Goal: Task Accomplishment & Management: Use online tool/utility

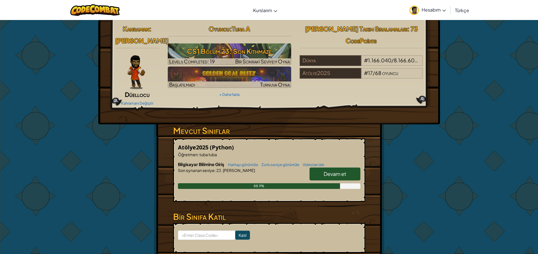
click at [329, 177] on span "Devam et" at bounding box center [335, 174] width 23 height 6
select select "tr"
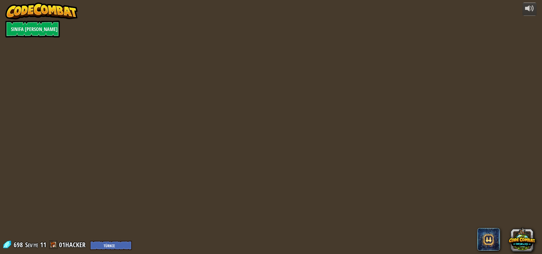
select select "tr"
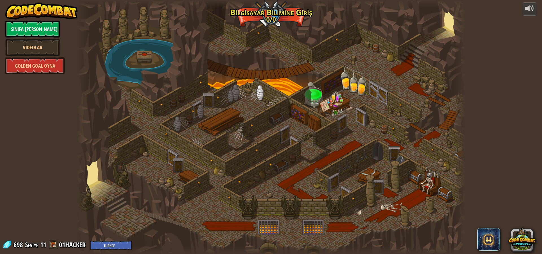
select select "tr"
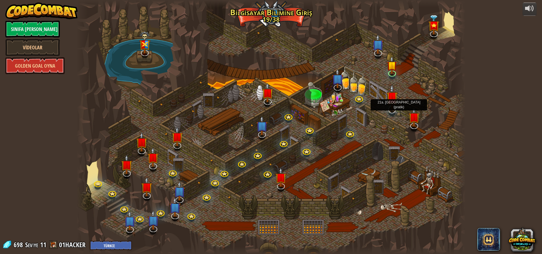
select select "tr"
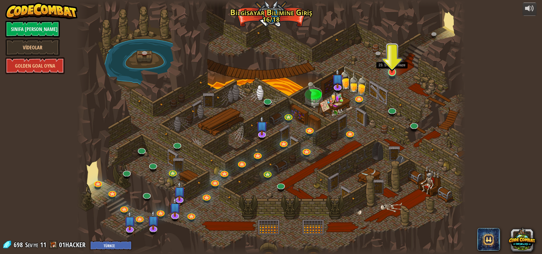
click at [391, 71] on img at bounding box center [392, 61] width 10 height 24
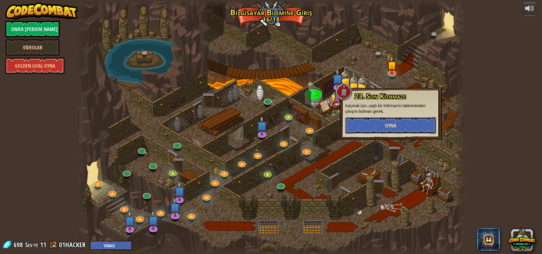
click at [383, 125] on button "Oyna" at bounding box center [390, 125] width 91 height 17
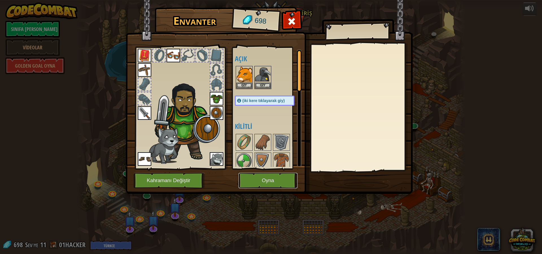
click at [276, 174] on button "Oyna" at bounding box center [268, 181] width 59 height 16
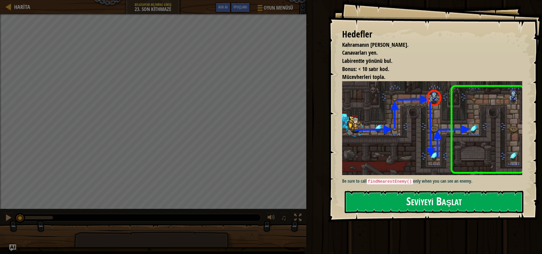
click at [440, 208] on button "Seviyeyi Başlat" at bounding box center [434, 202] width 179 height 22
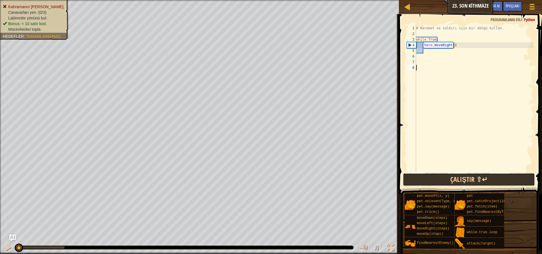
click at [463, 182] on button "Çalıştır ⇧↵" at bounding box center [469, 179] width 132 height 13
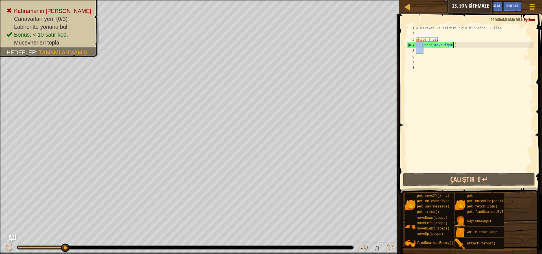
click at [454, 45] on div "# Hareket ve saldırı için bir döngü kullan. while True : hero . moveRight ( )" at bounding box center [474, 104] width 119 height 158
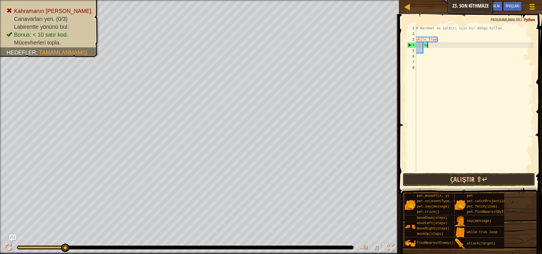
type textarea "h"
click at [438, 42] on div "# Hareket ve saldırı için bir döngü kullan. whi" at bounding box center [474, 104] width 119 height 158
type textarea "w"
click at [421, 34] on div "# Hareket ve saldırı için bir döngü kullan." at bounding box center [474, 104] width 119 height 158
type textarea "W"
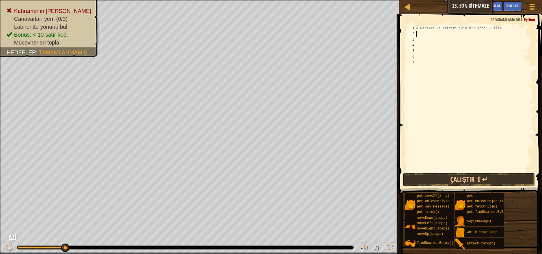
scroll to position [3, 0]
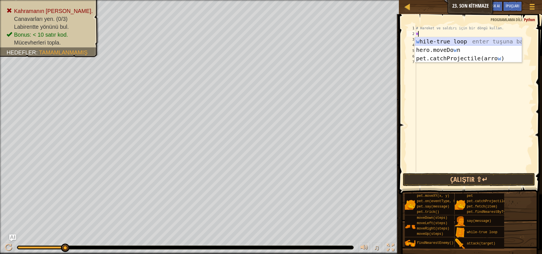
click at [496, 40] on div "w hile-true loop enter tuşuna bas hero.moveDo w n enter tuşuna bas pet.catchPro…" at bounding box center [468, 58] width 107 height 42
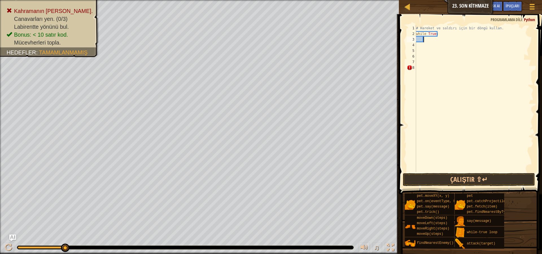
type textarea "H"
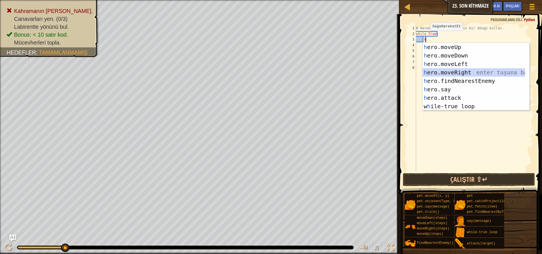
click at [492, 71] on div "h ero.moveUp enter tuşuna bas h ero.moveDown enter tuşuna bas h ero.moveLeft en…" at bounding box center [474, 85] width 103 height 85
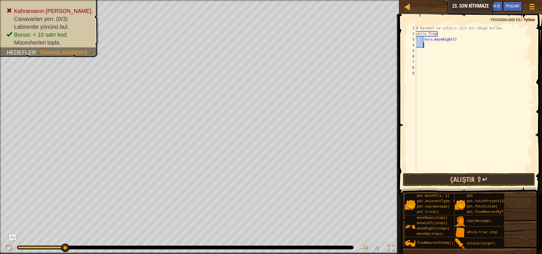
type textarea "H"
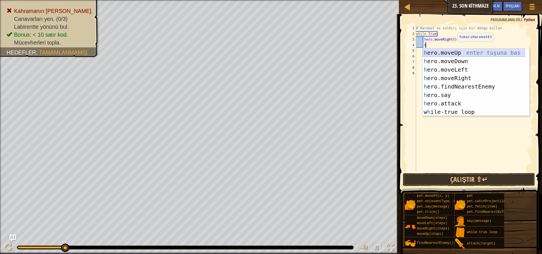
click at [458, 54] on div "h ero.moveUp enter tuşuna bas h ero.moveDown enter tuşuna bas h ero.moveLeft en…" at bounding box center [474, 91] width 103 height 85
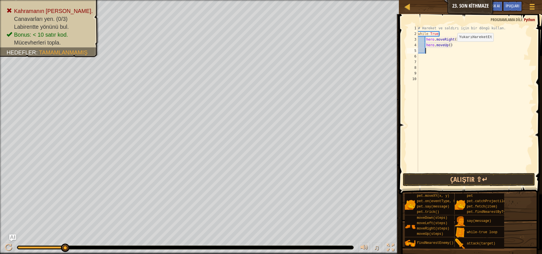
scroll to position [3, 0]
type textarea "H"
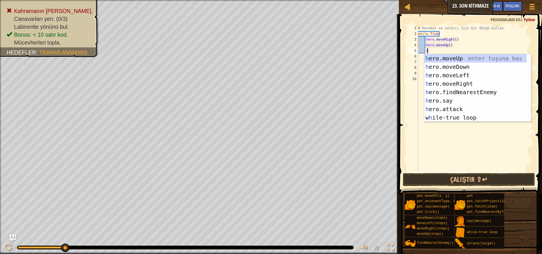
scroll to position [3, 1]
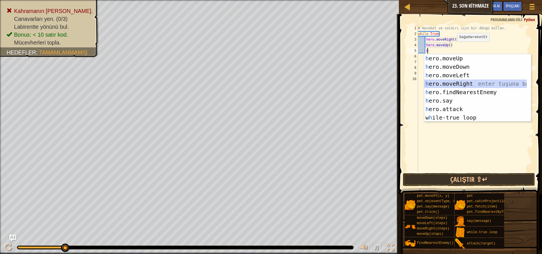
click at [478, 81] on div "h ero.moveUp enter tuşuna bas h ero.moveDown enter tuşuna bas h ero.moveLeft en…" at bounding box center [475, 96] width 103 height 85
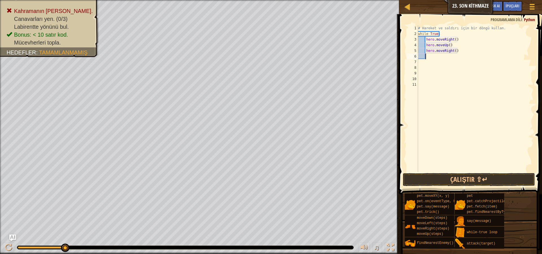
type textarea "H"
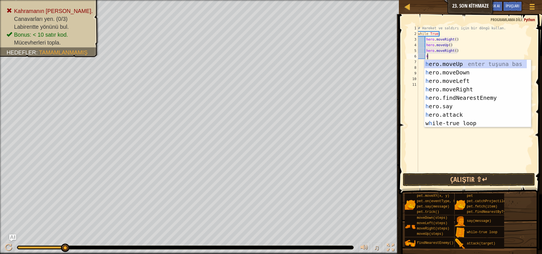
scroll to position [3, 1]
click at [496, 96] on div "h ero.moveUp enter tuşuna bas h ero.moveDown enter tuşuna bas h ero.moveLeft en…" at bounding box center [475, 102] width 103 height 85
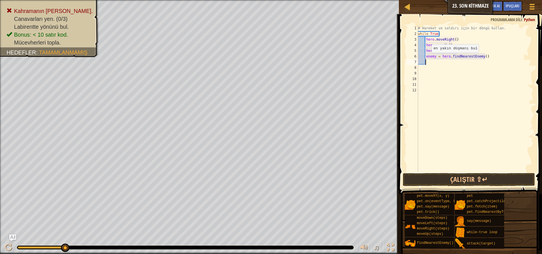
scroll to position [3, 0]
type textarea "H"
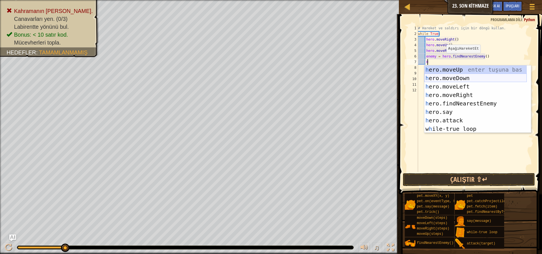
click at [466, 78] on div "h ero.moveUp enter tuşuna bas h ero.moveDown enter tuşuna bas h ero.moveLeft en…" at bounding box center [475, 108] width 103 height 85
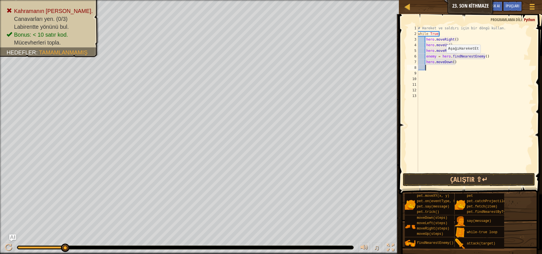
scroll to position [3, 0]
click at [451, 63] on div "# Hareket ve saldırı için bir döngü kullan. while True : hero . moveRight ( ) h…" at bounding box center [475, 104] width 117 height 158
type textarea "hero.moveDown(2)"
click at [432, 71] on div "# Hareket ve saldırı için bir döngü kullan. while True : hero . moveRight ( ) h…" at bounding box center [475, 104] width 117 height 158
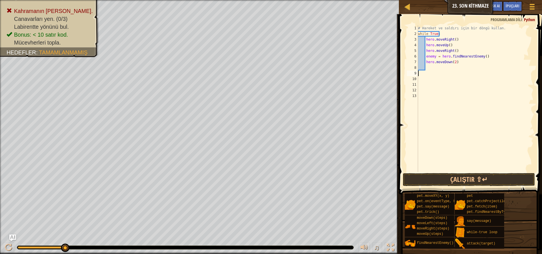
scroll to position [3, 0]
click at [430, 66] on div "# Hareket ve saldırı için bir döngü kullan. while True : hero . moveRight ( ) h…" at bounding box center [475, 104] width 117 height 158
type textarea "H"
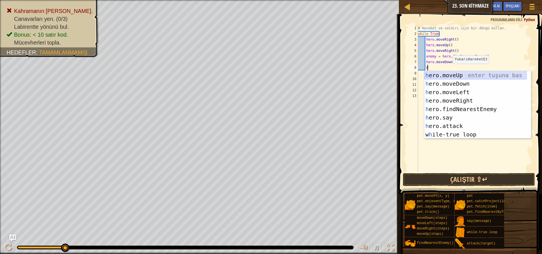
click at [464, 76] on div "h ero.moveUp enter tuşuna bas h ero.moveDown enter tuşuna bas h ero.moveLeft en…" at bounding box center [475, 113] width 103 height 85
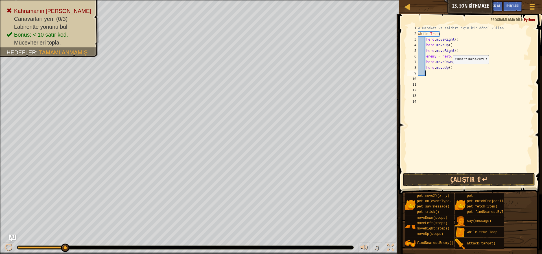
scroll to position [3, 0]
drag, startPoint x: 454, startPoint y: 177, endPoint x: 453, endPoint y: 180, distance: 3.5
click at [453, 180] on button "Çalıştır ⇧↵" at bounding box center [469, 179] width 132 height 13
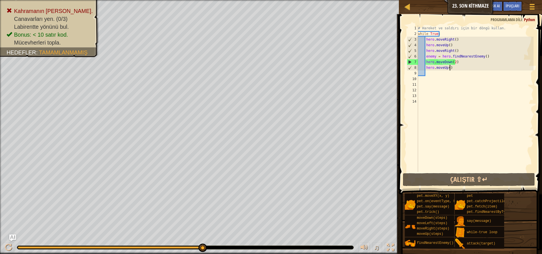
click at [451, 70] on div "# Hareket ve saldırı için bir döngü kullan. while True : hero . moveRight ( ) h…" at bounding box center [475, 104] width 117 height 158
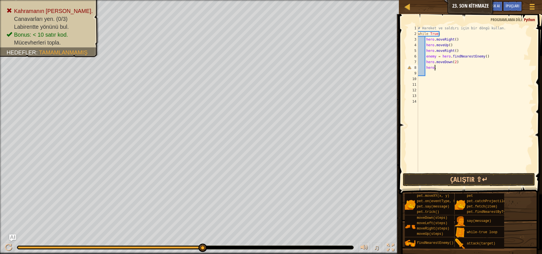
type textarea "h"
click at [455, 63] on div "# Hareket ve saldırı için bir döngü kullan. while True : hero . moveRight ( ) h…" at bounding box center [475, 104] width 117 height 158
type textarea "h"
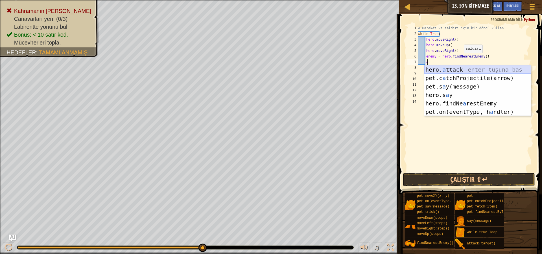
click at [466, 69] on div "hero. a ttack enter tuşuna bas pet.c a tchProjectile(arrow) enter tuşuna bas pe…" at bounding box center [477, 100] width 107 height 68
type textarea "hero.attack(enemy)"
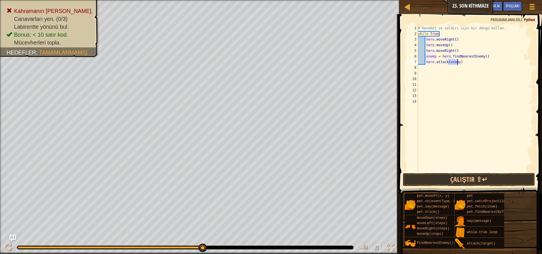
click at [457, 79] on div "# Hareket ve saldırı için bir döngü kullan. while True : hero . moveRight ( ) h…" at bounding box center [475, 104] width 117 height 158
click at [422, 69] on div "# Hareket ve saldırı için bir döngü kullan. while True : hero . moveRight ( ) h…" at bounding box center [475, 104] width 117 height 158
type textarea "H"
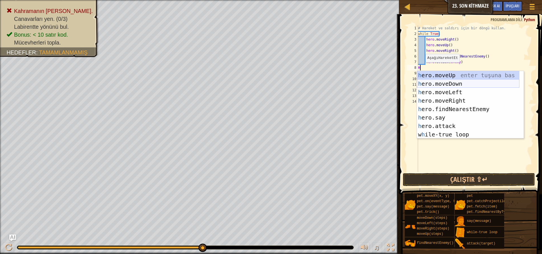
click at [460, 84] on div "h ero.moveUp enter tuşuna bas h ero.moveDown enter tuşuna bas h ero.moveLeft en…" at bounding box center [468, 113] width 103 height 85
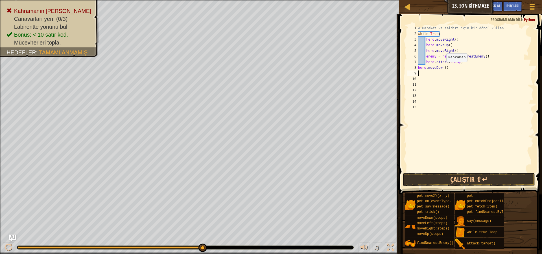
click at [444, 67] on div "# Hareket ve saldırı için bir döngü kullan. while True : hero . moveRight ( ) h…" at bounding box center [475, 104] width 117 height 158
type textarea "hero.moveDown()"
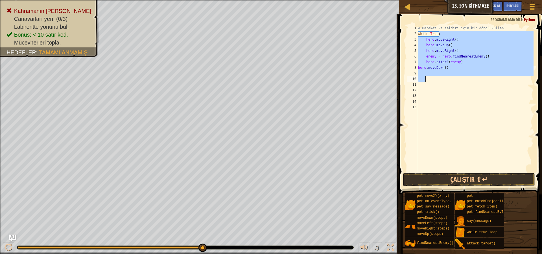
drag, startPoint x: 445, startPoint y: 32, endPoint x: 465, endPoint y: 79, distance: 50.5
click at [465, 79] on div "# Hareket ve saldırı için bir döngü kullan. while True : hero . moveRight ( ) h…" at bounding box center [475, 104] width 117 height 158
type textarea "while True:"
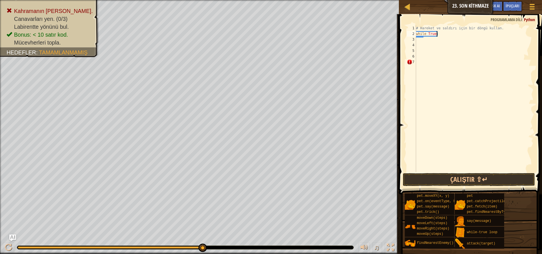
click at [420, 42] on div "# Hareket ve saldırı için bir döngü kullan. while True :" at bounding box center [474, 104] width 119 height 158
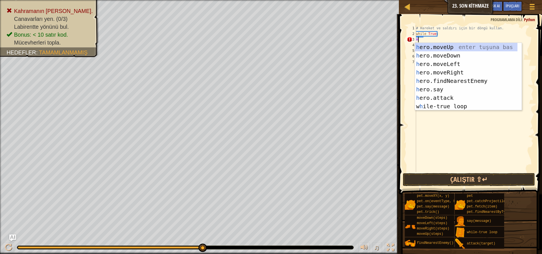
click at [453, 40] on div "# Hareket ve saldırı için bir döngü kullan. while True : H" at bounding box center [474, 104] width 119 height 158
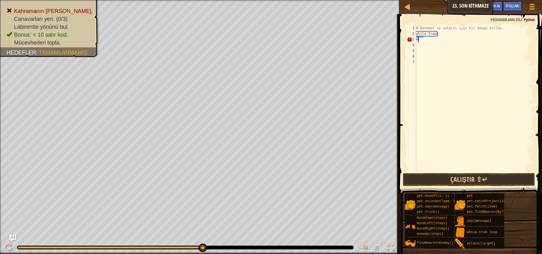
click at [446, 37] on div "# Hareket ve saldırı için bir döngü kullan. while True : H" at bounding box center [474, 104] width 119 height 158
drag, startPoint x: 437, startPoint y: 33, endPoint x: 405, endPoint y: 32, distance: 32.5
click at [405, 32] on div "H 1 2 3 4 5 6 7 # Hareket ve saldırı için bir döngü kullan. while True : H הההה…" at bounding box center [469, 115] width 145 height 197
type textarea "while True:"
type textarea "K"
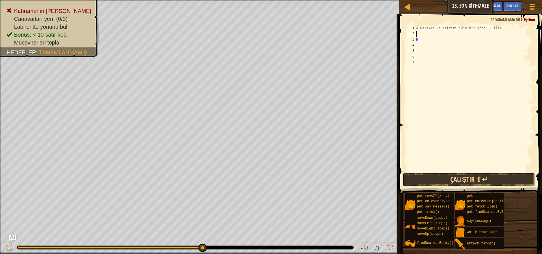
type textarea "W"
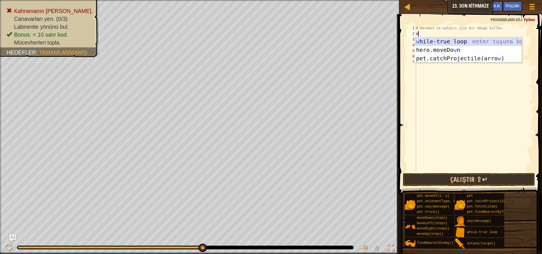
click at [461, 42] on div "w hile-true loop enter tuşuna bas hero.moveDo w n enter tuşuna bas pet.catchPro…" at bounding box center [468, 58] width 107 height 42
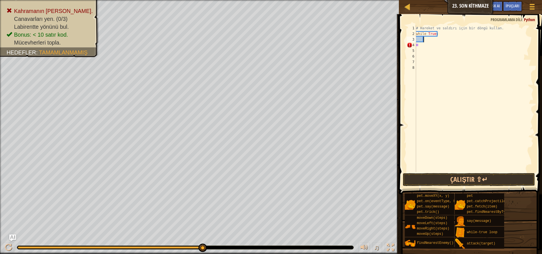
click at [419, 43] on div "# Hareket ve saldırı için bir döngü kullan. while True : H" at bounding box center [474, 104] width 119 height 158
type textarea "H"
click at [429, 42] on div "# Hareket ve saldırı için bir döngü kullan. while True :" at bounding box center [474, 104] width 119 height 158
type textarea "M"
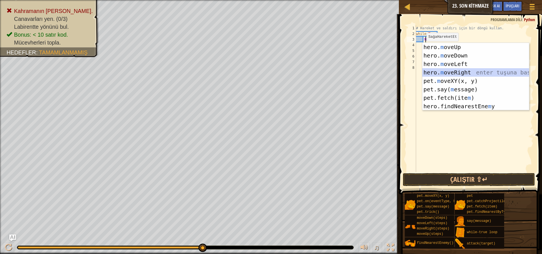
click at [489, 74] on div "hero. [PERSON_NAME] enter tuşuna bas hero. m oveDown enter tuşuna bas hero. m o…" at bounding box center [475, 85] width 107 height 85
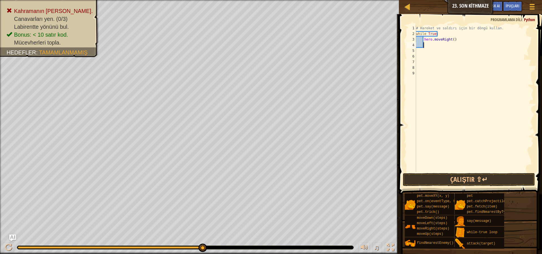
type textarea "H"
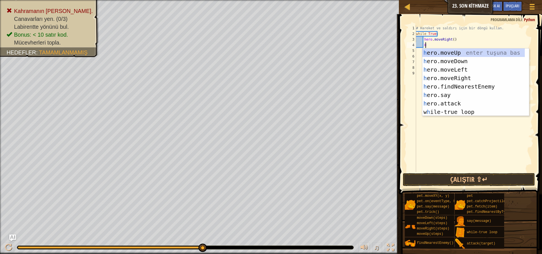
scroll to position [3, 1]
click at [466, 53] on div "h ero.moveUp enter tuşuna bas h ero.moveDown enter tuşuna bas h ero.moveLeft en…" at bounding box center [473, 91] width 103 height 85
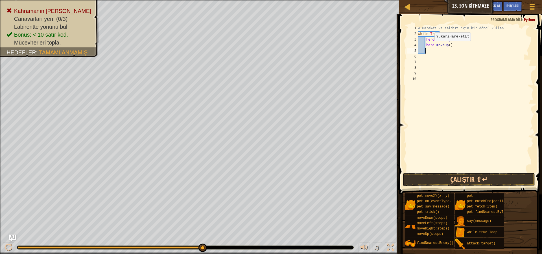
scroll to position [3, 0]
type textarea "H"
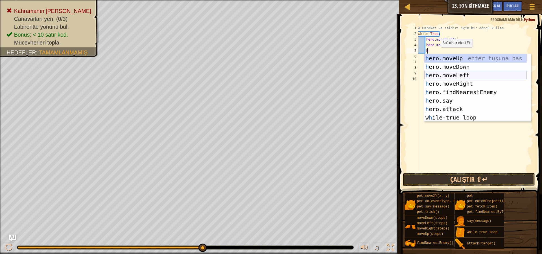
click at [471, 76] on div "h ero.moveUp enter tuşuna bas h ero.moveDown enter tuşuna bas h ero.moveLeft en…" at bounding box center [475, 96] width 103 height 85
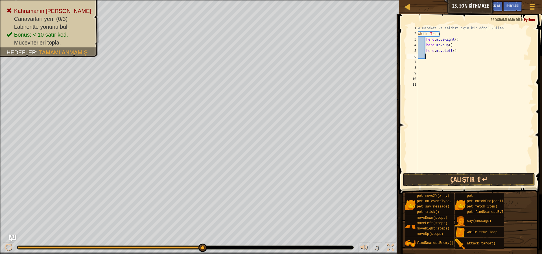
type textarea "H"
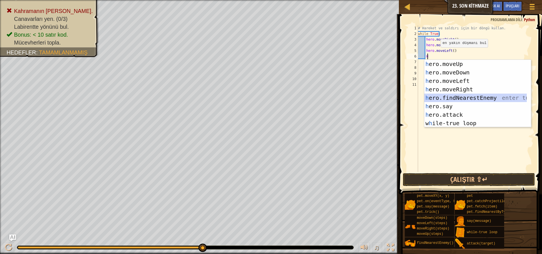
click at [472, 97] on div "h ero.moveUp enter tuşuna bas h ero.moveDown enter tuşuna bas h ero.moveLeft en…" at bounding box center [475, 102] width 103 height 85
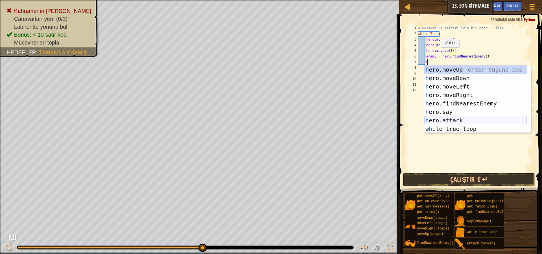
click at [461, 120] on div "h ero.moveUp enter tuşuna bas h ero.moveDown enter tuşuna bas h ero.moveLeft en…" at bounding box center [475, 108] width 103 height 85
type textarea "hero.attack(enemy)"
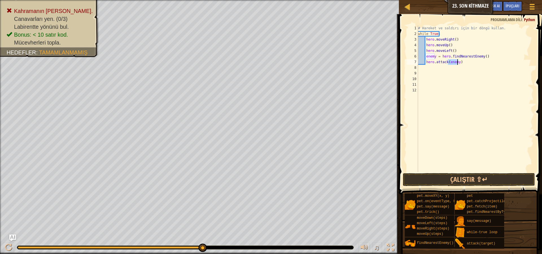
click at [447, 77] on div "# Hareket ve saldırı için bir döngü kullan. while True : hero . moveRight ( ) h…" at bounding box center [475, 104] width 117 height 158
click at [428, 70] on div "# Hareket ve saldırı için bir döngü kullan. while True : hero . moveRight ( ) h…" at bounding box center [475, 104] width 117 height 158
click at [427, 65] on div "# Hareket ve saldırı için bir döngü kullan. while True : hero . moveRight ( ) h…" at bounding box center [475, 104] width 117 height 158
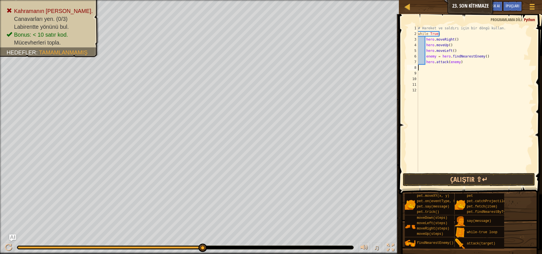
drag, startPoint x: 427, startPoint y: 65, endPoint x: 426, endPoint y: 68, distance: 3.0
click at [426, 68] on div "# Hareket ve saldırı için bir döngü kullan. while True : hero . moveRight ( ) h…" at bounding box center [475, 104] width 117 height 158
click at [455, 63] on div "# Hareket ve saldırı için bir döngü kullan. while True : hero . moveRight ( ) h…" at bounding box center [475, 104] width 117 height 158
click at [458, 63] on div "# Hareket ve saldırı için bir döngü kullan. while True : hero . moveRight ( ) h…" at bounding box center [475, 104] width 117 height 158
type textarea ")"
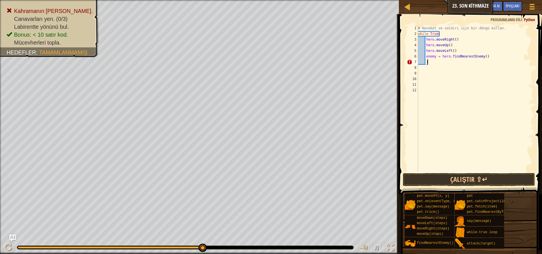
click at [445, 61] on div "# Hareket ve saldırı için bir döngü kullan. while True : hero . moveRight ( ) h…" at bounding box center [475, 104] width 117 height 158
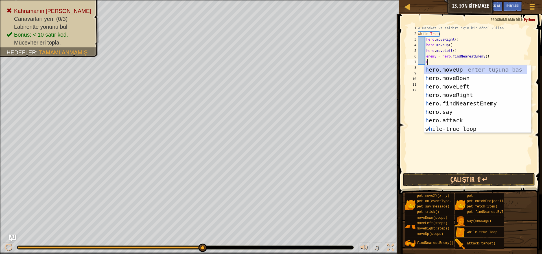
scroll to position [3, 1]
click at [463, 117] on div "h ero.moveUp enter tuşuna bas h ero.moveDown enter tuşuna bas h ero.moveLeft en…" at bounding box center [475, 108] width 103 height 85
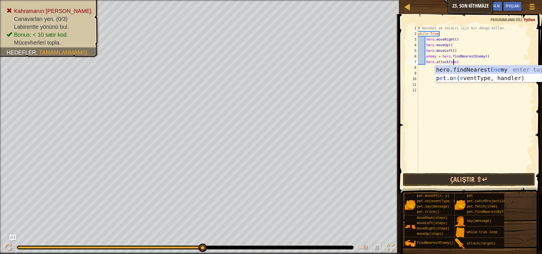
scroll to position [3, 3]
type textarea "hero.attack(enemy)"
click at [450, 85] on div "# Hareket ve saldırı için bir döngü kullan. while True : hero . moveRight ( ) h…" at bounding box center [475, 104] width 117 height 158
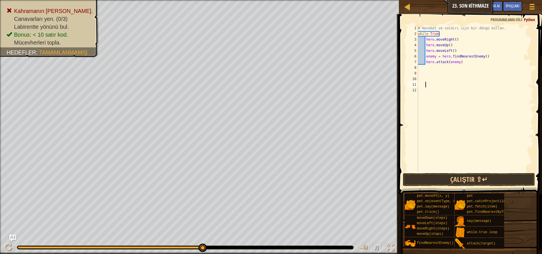
scroll to position [3, 0]
click at [424, 70] on div "# Hareket ve saldırı için bir döngü kullan. while True : hero . moveRight ( ) h…" at bounding box center [475, 104] width 117 height 158
drag, startPoint x: 426, startPoint y: 68, endPoint x: 419, endPoint y: 58, distance: 12.3
click at [426, 68] on div "# Hareket ve saldırı için bir döngü kullan. while True : hero . moveRight ( ) h…" at bounding box center [475, 104] width 117 height 158
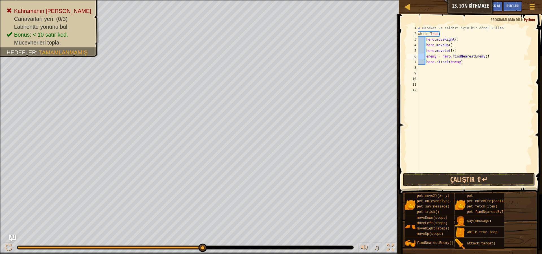
drag, startPoint x: 418, startPoint y: 58, endPoint x: 424, endPoint y: 58, distance: 5.9
click at [424, 58] on div "# Hareket ve saldırı için bir döngü kullan. while True : hero . moveRight ( ) h…" at bounding box center [475, 104] width 117 height 158
type textarea "enemy = hero.findNearestEnemy()"
click at [429, 76] on div "# Hareket ve saldırı için bir döngü kullan. while True : hero . moveRight ( ) h…" at bounding box center [475, 104] width 117 height 158
click at [424, 66] on div "# Hareket ve saldırı için bir döngü kullan. while True : hero . moveRight ( ) h…" at bounding box center [475, 104] width 117 height 158
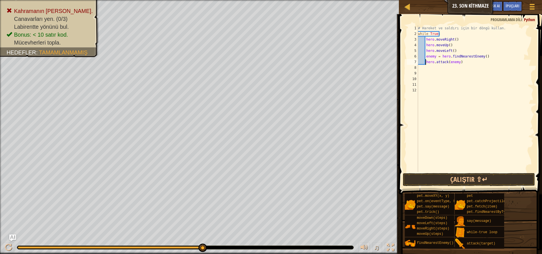
click at [426, 64] on div "# Hareket ve saldırı için bir döngü kullan. while True : hero . moveRight ( ) h…" at bounding box center [475, 104] width 117 height 158
type textarea "hero.attack(enemy)"
click at [428, 68] on div "# Hareket ve saldırı için bir döngü kullan. while True : hero . moveRight ( ) h…" at bounding box center [475, 104] width 117 height 158
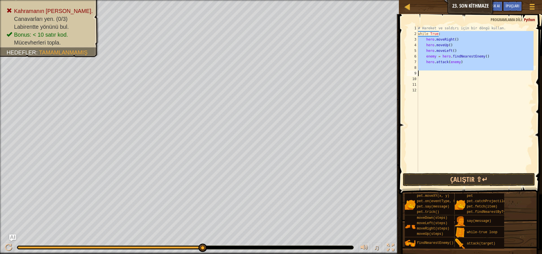
drag, startPoint x: 441, startPoint y: 33, endPoint x: 417, endPoint y: 75, distance: 48.8
click at [417, 75] on div "1 2 3 4 5 6 7 8 9 10 11 12 # Hareket ve saldırı için bir döngü kullan. while Tr…" at bounding box center [470, 98] width 128 height 147
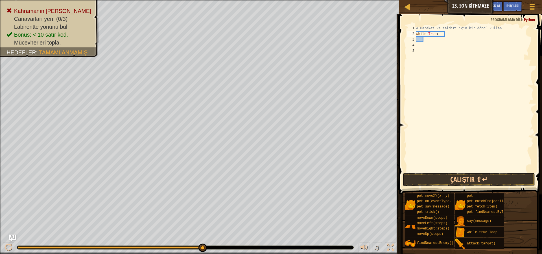
type textarea "while True"
drag, startPoint x: 429, startPoint y: 42, endPoint x: 444, endPoint y: 34, distance: 17.1
click at [434, 40] on div "# Hareket ve saldırı için bir döngü kullan. while True" at bounding box center [474, 104] width 119 height 158
click at [444, 33] on div "# Hareket ve saldırı için bir döngü kullan. while True" at bounding box center [474, 104] width 119 height 158
type textarea "while True"
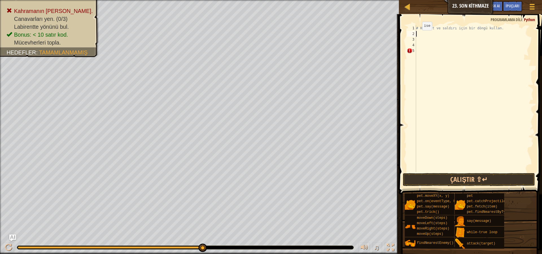
drag, startPoint x: 439, startPoint y: 34, endPoint x: 412, endPoint y: 32, distance: 27.2
click at [412, 33] on div "1 2 3 4 5 # Hareket ve saldırı için bir döngü kullan. ההההההההההההההההההההההההה…" at bounding box center [470, 98] width 128 height 147
type textarea "#"
type textarea "w"
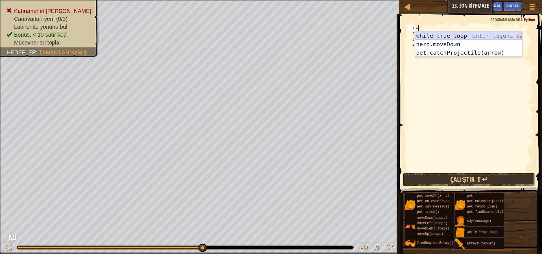
click at [469, 35] on div "w hile-true loop enter tuşuna bas hero.moveDo w n enter tuşuna bas pet.catchPro…" at bounding box center [468, 53] width 107 height 42
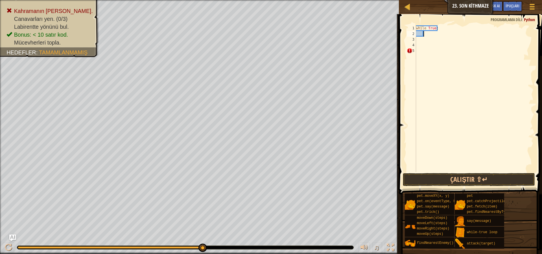
click at [439, 135] on div "Harita Bilgisayar Bilimine Giriş 23. Son Kithmaze Oyun Menüsü Bitti İpuçları As…" at bounding box center [271, 127] width 542 height 254
type textarea "h"
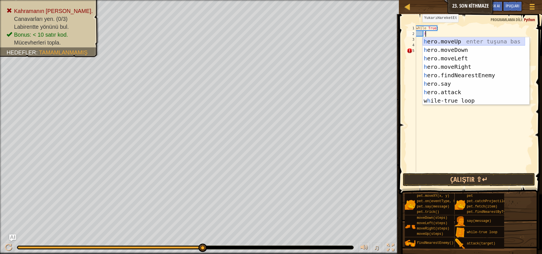
scroll to position [3, 1]
click at [487, 69] on div "h ero.moveUp enter tuşuna bas h ero.moveDown enter tuşuna bas h ero.moveLeft en…" at bounding box center [474, 79] width 103 height 85
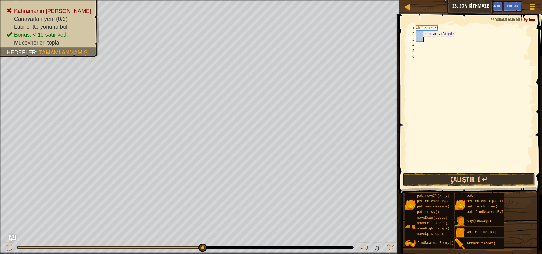
scroll to position [3, 0]
type textarea "h"
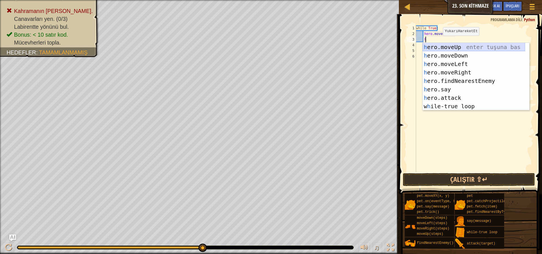
click at [464, 49] on div "h ero.moveUp enter tuşuna bas h ero.moveDown enter tuşuna bas h ero.moveLeft en…" at bounding box center [474, 85] width 103 height 85
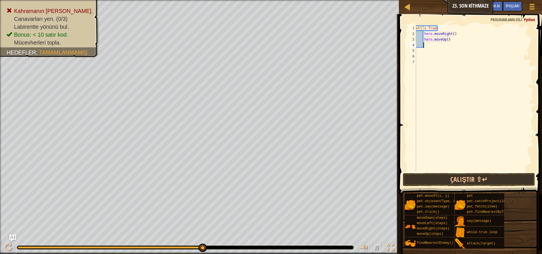
type textarea "h"
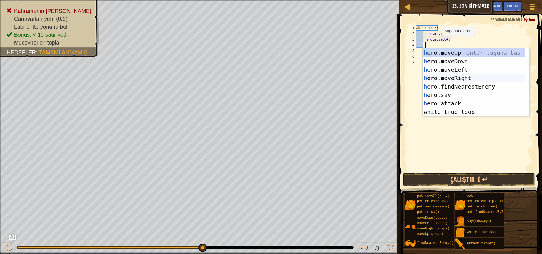
click at [476, 79] on div "h ero.moveUp enter tuşuna bas h ero.moveDown enter tuşuna bas h ero.moveLeft en…" at bounding box center [474, 91] width 103 height 85
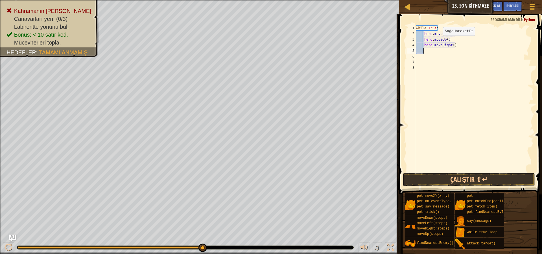
scroll to position [3, 0]
type textarea "h"
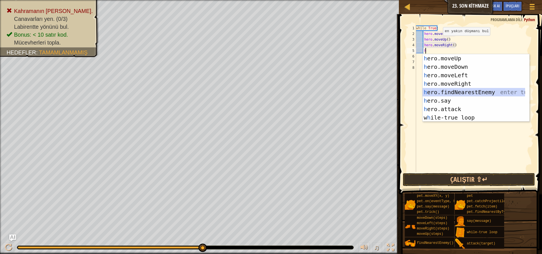
click at [494, 93] on div "h ero.moveUp enter tuşuna bas h ero.moveDown enter tuşuna bas h ero.moveLeft en…" at bounding box center [474, 96] width 103 height 85
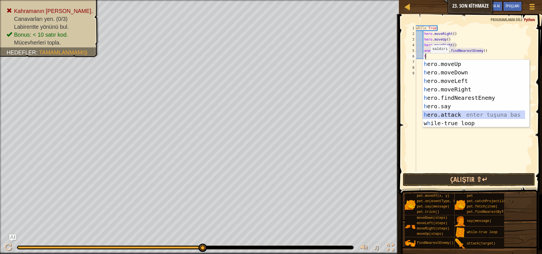
click at [471, 115] on div "h ero.moveUp enter tuşuna bas h ero.moveDown enter tuşuna bas h ero.moveLeft en…" at bounding box center [474, 102] width 103 height 85
type textarea "hero.attack(enemy)"
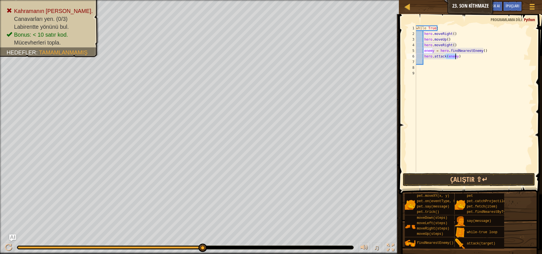
click at [463, 65] on div "while True : hero . moveRight ( ) hero . moveUp ( ) hero . moveRight ( ) enemy …" at bounding box center [474, 104] width 119 height 158
click at [426, 62] on div "while True : hero . moveRight ( ) hero . moveUp ( ) hero . moveRight ( ) enemy …" at bounding box center [474, 104] width 119 height 158
type textarea "h"
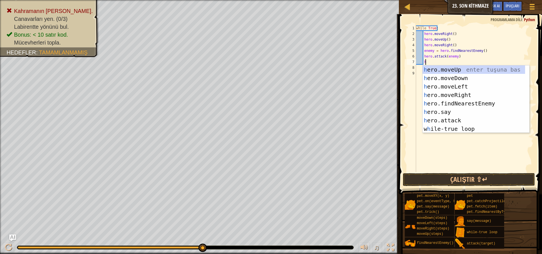
scroll to position [3, 1]
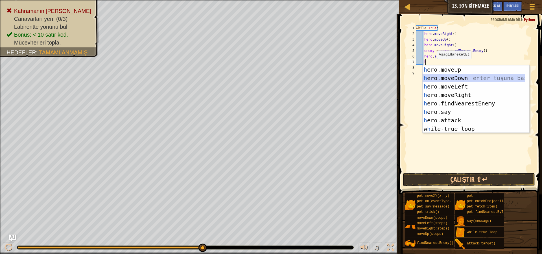
click at [465, 81] on div "h ero.moveUp enter tuşuna bas h ero.moveDown enter tuşuna bas h ero.moveLeft en…" at bounding box center [474, 108] width 103 height 85
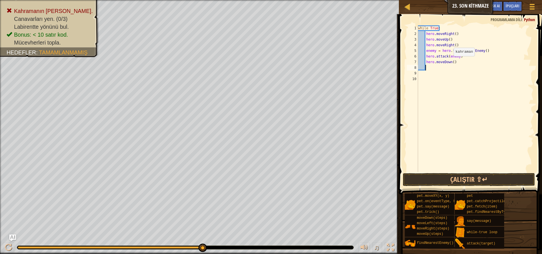
click at [451, 62] on div "while True : hero . moveRight ( ) hero . moveUp ( ) hero . moveRight ( ) enemy …" at bounding box center [475, 104] width 117 height 158
type textarea "hero.moveDown(2)"
click at [429, 67] on div "while True : hero . moveRight ( ) hero . moveUp ( ) hero . moveRight ( ) enemy …" at bounding box center [475, 104] width 117 height 158
type textarea "h"
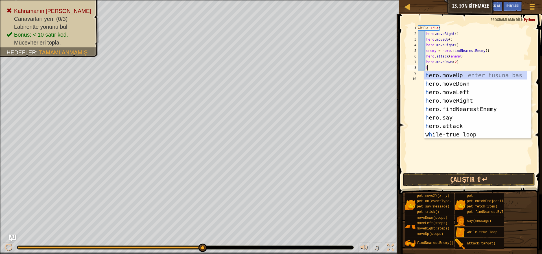
scroll to position [3, 1]
click at [481, 74] on div "h ero.moveUp enter tuşuna bas h ero.moveDown enter tuşuna bas h ero.moveLeft en…" at bounding box center [475, 113] width 103 height 85
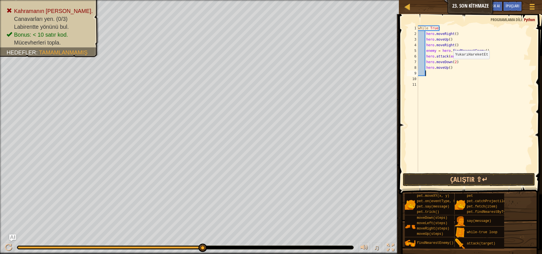
scroll to position [3, 0]
click at [437, 178] on button "Çalıştır ⇧↵" at bounding box center [469, 179] width 132 height 13
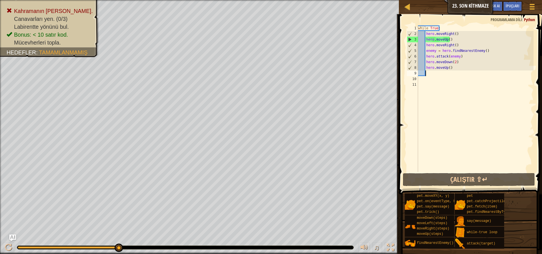
click at [465, 56] on div "while True : hero . moveRight ( ) hero . moveUp ( ) hero . moveRight ( ) enemy …" at bounding box center [475, 104] width 117 height 158
drag, startPoint x: 457, startPoint y: 64, endPoint x: 447, endPoint y: 67, distance: 10.2
click at [447, 67] on div "while True : hero . moveRight ( ) hero . moveUp ( ) hero . moveRight ( ) enemy …" at bounding box center [475, 104] width 117 height 158
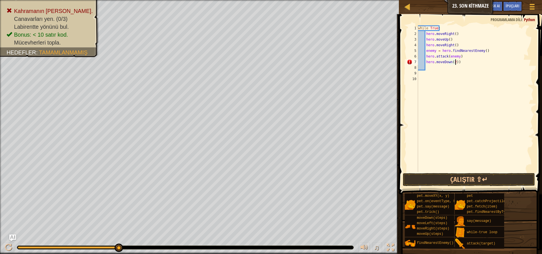
click at [460, 63] on div "while True : hero . moveRight ( ) hero . moveUp ( ) hero . moveRight ( ) enemy …" at bounding box center [475, 104] width 117 height 158
type textarea "h"
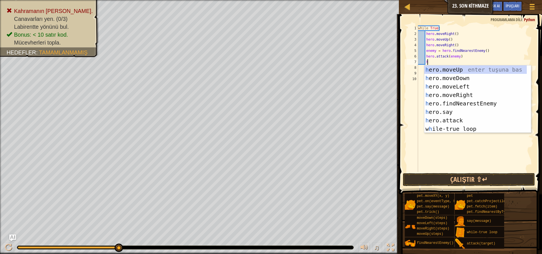
scroll to position [3, 1]
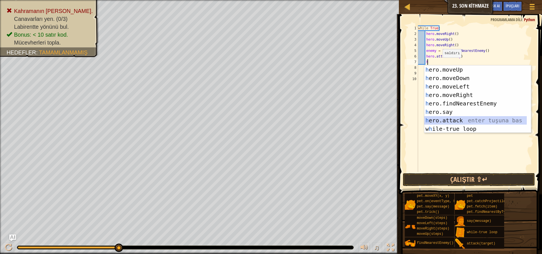
click at [472, 122] on div "h ero.moveUp enter tuşuna bas h ero.moveDown enter tuşuna bas h ero.moveLeft en…" at bounding box center [475, 108] width 103 height 85
type textarea "hero.attack(enemy)"
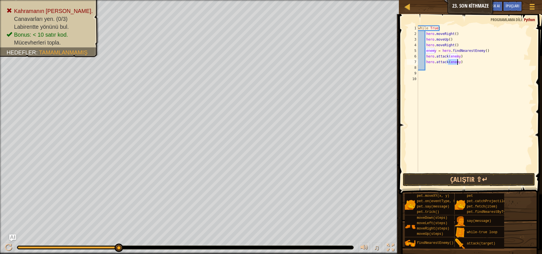
click at [427, 67] on div "while True : hero . moveRight ( ) hero . moveUp ( ) hero . moveRight ( ) enemy …" at bounding box center [475, 104] width 117 height 158
type textarea "h"
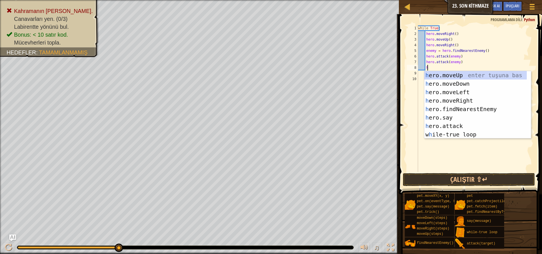
scroll to position [3, 1]
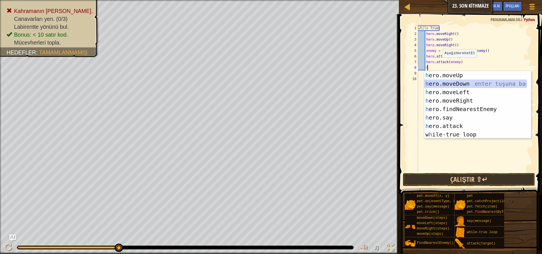
click at [476, 82] on div "h ero.moveUp enter tuşuna bas h ero.moveDown enter tuşuna bas h ero.moveLeft en…" at bounding box center [475, 113] width 103 height 85
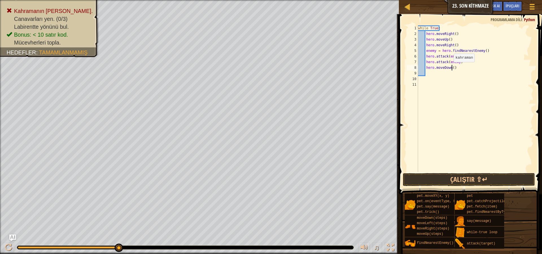
click at [451, 68] on div "while True : hero . moveRight ( ) hero . moveUp ( ) hero . moveRight ( ) enemy …" at bounding box center [475, 104] width 117 height 158
type textarea "hero.moveDown(2)"
click at [427, 71] on div "while True : hero . moveRight ( ) hero . moveUp ( ) hero . moveRight ( ) enemy …" at bounding box center [475, 104] width 117 height 158
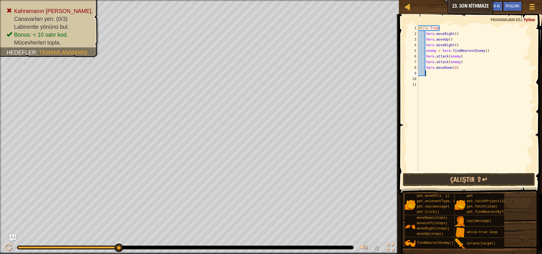
type textarea "h"
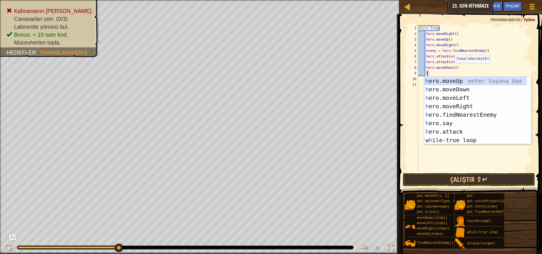
click at [464, 81] on div "h ero.moveUp enter tuşuna bas h ero.moveDown enter tuşuna bas h ero.moveLeft en…" at bounding box center [475, 119] width 103 height 85
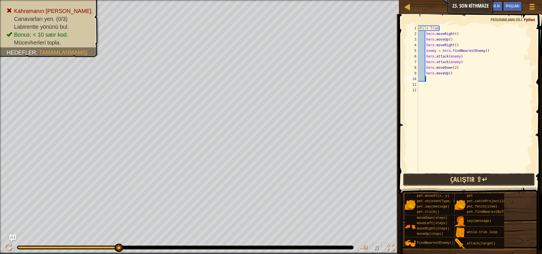
click at [456, 180] on button "Çalıştır ⇧↵" at bounding box center [469, 179] width 132 height 13
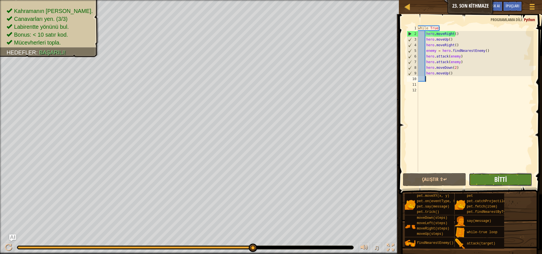
click at [498, 178] on span "Bitti" at bounding box center [500, 179] width 13 height 9
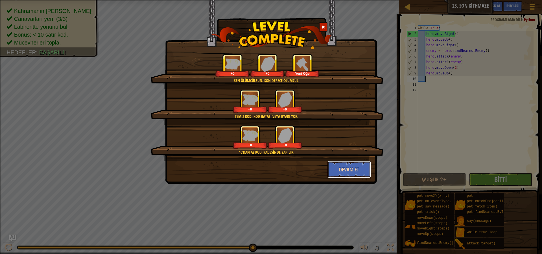
click at [349, 169] on button "Devam et" at bounding box center [350, 169] width 44 height 17
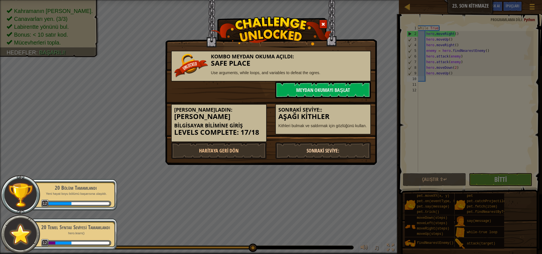
click at [328, 151] on link "Sonraki Seviye:" at bounding box center [323, 150] width 96 height 17
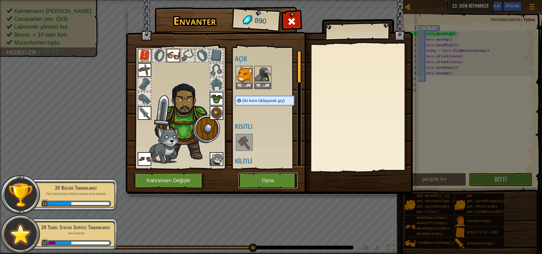
click at [261, 177] on button "Oyna" at bounding box center [268, 181] width 59 height 16
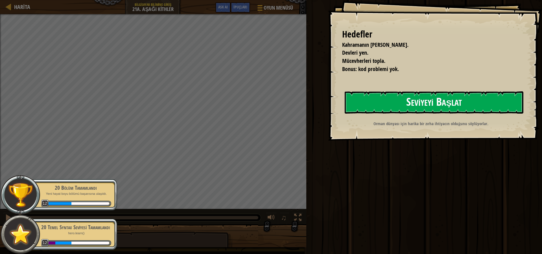
click at [385, 102] on button "Seviyeyi Başlat" at bounding box center [434, 102] width 179 height 22
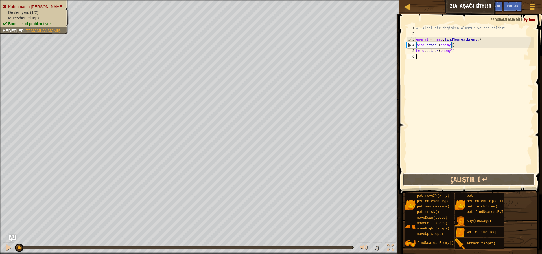
drag, startPoint x: 463, startPoint y: 183, endPoint x: 455, endPoint y: 169, distance: 16.2
click at [463, 180] on button "Çalıştır ⇧↵" at bounding box center [469, 179] width 132 height 13
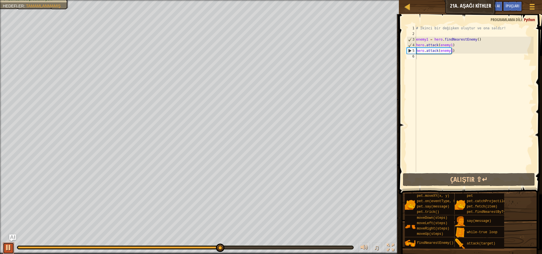
click at [9, 250] on div at bounding box center [8, 247] width 7 height 7
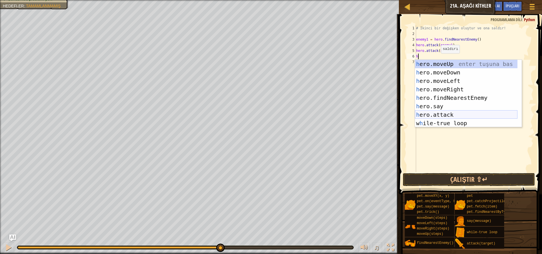
click at [459, 111] on div "h ero.moveUp enter tuşuna bas h ero.moveDown enter tuşuna bas h ero.moveLeft en…" at bounding box center [466, 102] width 103 height 85
type textarea "hero.attack(enemy)"
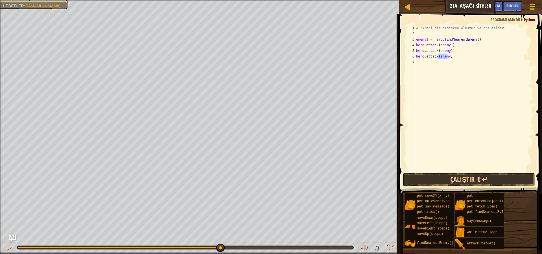
click at [418, 62] on div "# İkinci bir değişken oluştur ve ona saldır! enemy1 = hero . findNearestEnemy (…" at bounding box center [474, 104] width 119 height 158
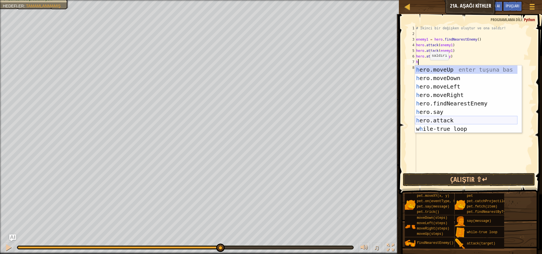
click at [458, 121] on div "h ero.moveUp enter tuşuna bas h ero.moveDown enter tuşuna bas h ero.moveLeft en…" at bounding box center [466, 108] width 103 height 85
type textarea "hero.attack(enemy)"
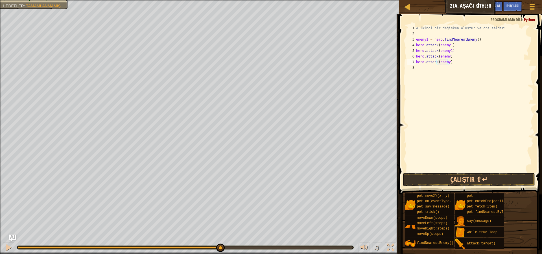
click at [455, 62] on div "# İkinci bir değişken oluştur ve ona saldır! enemy1 = hero . findNearestEnemy (…" at bounding box center [474, 104] width 119 height 158
click at [420, 66] on div "# İkinci bir değişken oluştur ve ona saldır! enemy1 = hero . findNearestEnemy (…" at bounding box center [474, 104] width 119 height 158
type textarea "h"
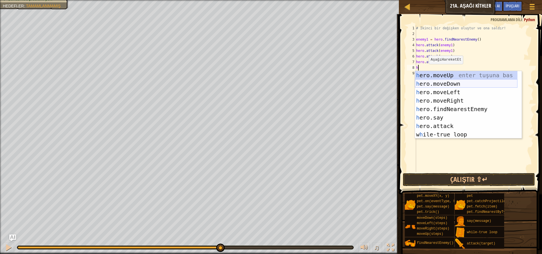
click at [463, 83] on div "h ero.moveUp enter tuşuna bas h ero.moveDown enter tuşuna bas h ero.moveLeft en…" at bounding box center [466, 113] width 103 height 85
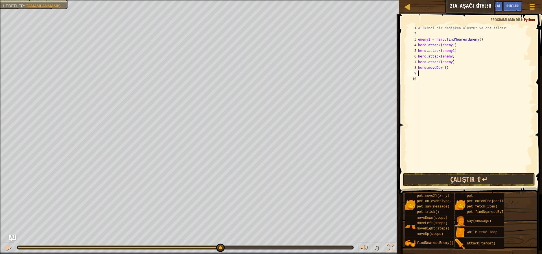
type textarea "h"
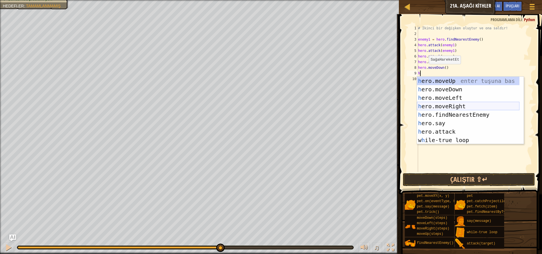
click at [466, 105] on div "h ero.moveUp enter tuşuna bas h ero.moveDown enter tuşuna bas h ero.moveLeft en…" at bounding box center [468, 119] width 103 height 85
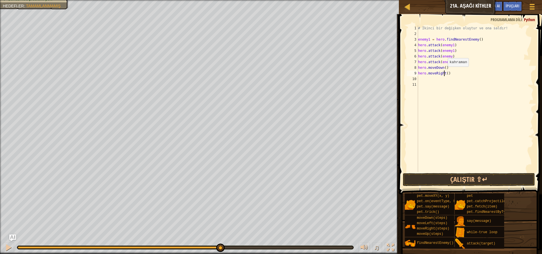
click at [445, 72] on div "# İkinci bir değişken oluştur ve ona saldır! enemy1 = hero . findNearestEnemy (…" at bounding box center [475, 104] width 117 height 158
click at [446, 75] on div "# İkinci bir değişken oluştur ve ona saldır! enemy1 = hero . findNearestEnemy (…" at bounding box center [475, 104] width 117 height 158
click at [483, 179] on button "Çalıştır ⇧↵" at bounding box center [469, 179] width 132 height 13
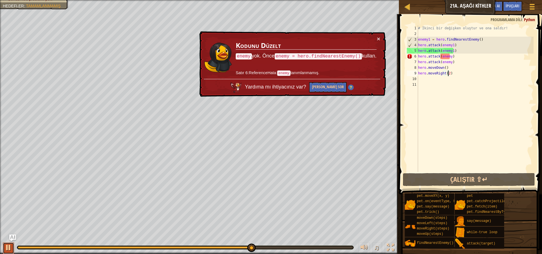
click at [9, 249] on div at bounding box center [8, 247] width 7 height 7
click at [454, 57] on div "# İkinci bir değişken oluştur ve ona saldır! enemy1 = hero . findNearestEnemy (…" at bounding box center [475, 104] width 117 height 158
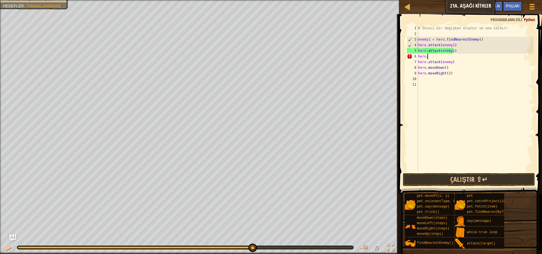
scroll to position [3, 0]
click at [455, 63] on div "# İkinci bir değişken oluştur ve ona saldır! enemy1 = hero . findNearestEnemy (…" at bounding box center [475, 104] width 117 height 158
type textarea "h"
drag, startPoint x: 455, startPoint y: 63, endPoint x: 452, endPoint y: 68, distance: 5.4
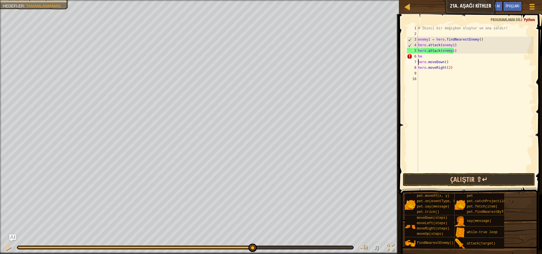
click at [453, 66] on div "# İkinci bir değişken oluştur ve ona saldır! enemy1 = hero . findNearestEnemy (…" at bounding box center [475, 104] width 117 height 158
click at [452, 68] on div "# İkinci bir değişken oluştur ve ona saldır! enemy1 = hero . findNearestEnemy (…" at bounding box center [475, 104] width 117 height 158
type textarea "h"
click at [448, 61] on div "# İkinci bir değişken oluştur ve ona saldır! enemy1 = hero . findNearestEnemy (…" at bounding box center [475, 104] width 117 height 158
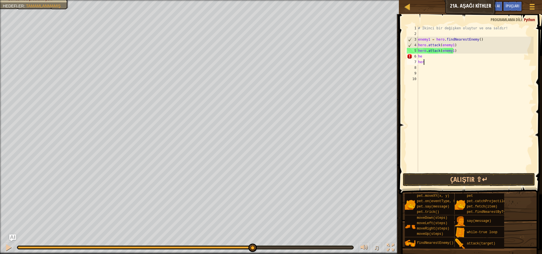
type textarea "h"
click at [429, 62] on div "# İkinci bir değişken oluştur ve ona saldır! enemy1 = hero . findNearestEnemy (…" at bounding box center [475, 104] width 117 height 158
type textarea "h"
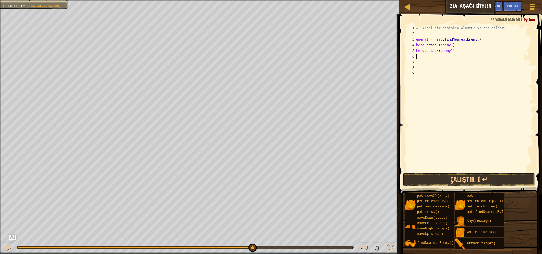
type textarea "h"
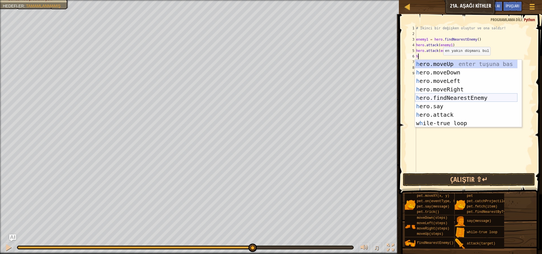
click at [499, 96] on div "h ero.moveUp enter tuşuna bas h ero.moveDown enter tuşuna bas h ero.moveLeft en…" at bounding box center [466, 102] width 103 height 85
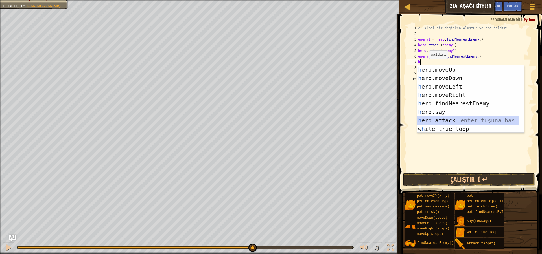
click at [473, 119] on div "h ero.moveUp enter tuşuna bas h ero.moveDown enter tuşuna bas h ero.moveLeft en…" at bounding box center [468, 108] width 103 height 85
type textarea "hero.attack(enemy)"
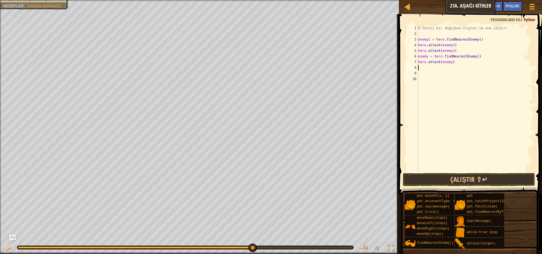
click at [420, 68] on div "# İkinci bir değişken oluştur ve ona saldır! enemy1 = hero . findNearestEnemy (…" at bounding box center [475, 104] width 117 height 158
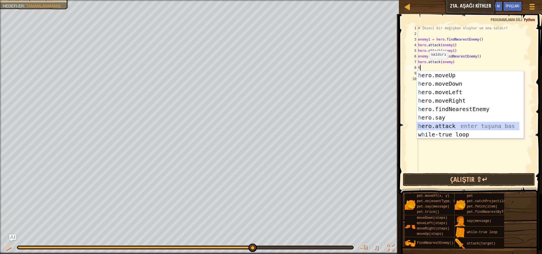
click at [461, 126] on div "h ero.moveUp enter tuşuna bas h ero.moveDown enter tuşuna bas h ero.moveLeft en…" at bounding box center [468, 113] width 103 height 85
type textarea "hero.attack(enemy)"
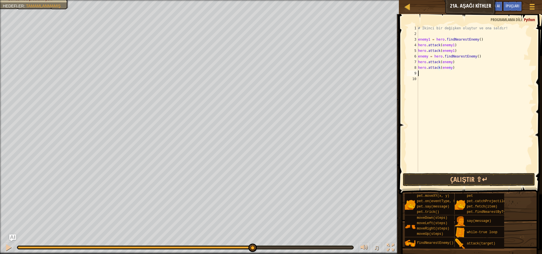
click at [419, 74] on div "# İkinci bir değişken oluştur ve ona saldır! enemy1 = hero . findNearestEnemy (…" at bounding box center [475, 104] width 117 height 158
type textarea "h"
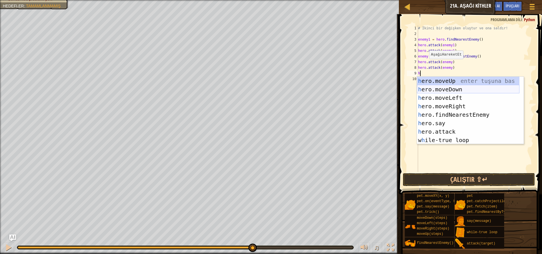
click at [461, 88] on div "h ero.moveUp enter tuşuna bas h ero.moveDown enter tuşuna bas h ero.moveLeft en…" at bounding box center [468, 119] width 103 height 85
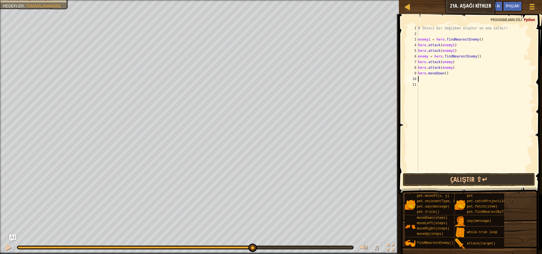
type textarea "h"
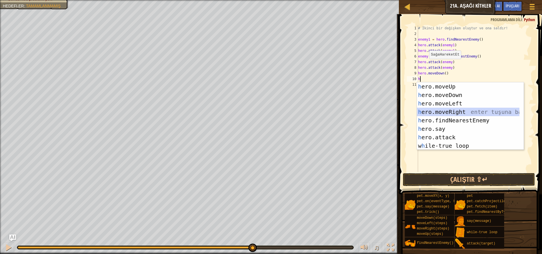
click at [466, 111] on div "h ero.moveUp enter tuşuna bas h ero.moveDown enter tuşuna bas h ero.moveLeft en…" at bounding box center [468, 124] width 103 height 85
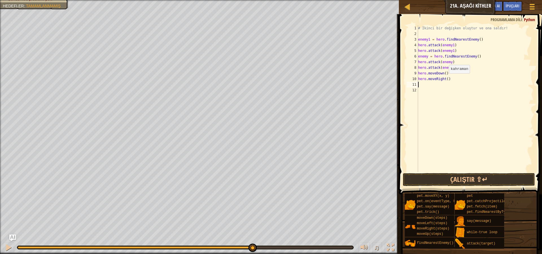
click at [446, 79] on div "# İkinci bir değişken oluştur ve ona saldır! enemy1 = hero . findNearestEnemy (…" at bounding box center [475, 104] width 117 height 158
type textarea "hero.moveRight(2)"
click at [479, 175] on button "Çalıştır ⇧↵" at bounding box center [469, 179] width 132 height 13
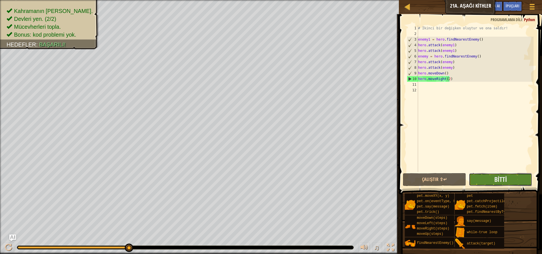
click at [508, 179] on button "Bitti" at bounding box center [500, 179] width 63 height 13
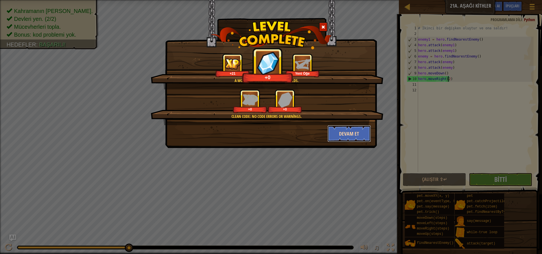
click at [355, 136] on button "Devam et" at bounding box center [350, 133] width 44 height 17
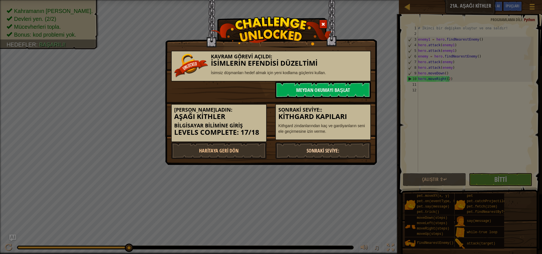
click at [312, 151] on link "Sonraki Seviye:" at bounding box center [323, 150] width 96 height 17
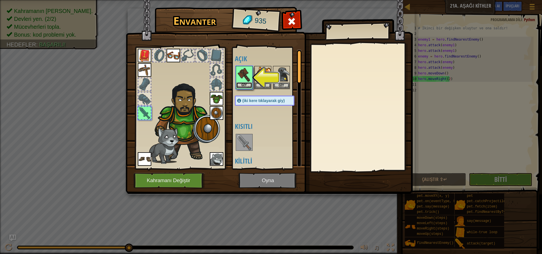
click at [242, 83] on button "Giy" at bounding box center [244, 85] width 16 height 6
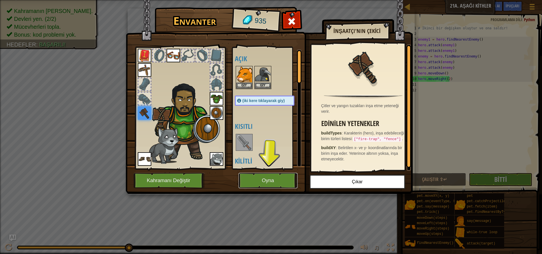
click at [254, 176] on button "Oyna" at bounding box center [268, 181] width 59 height 16
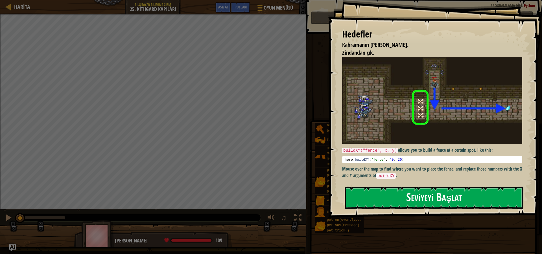
click at [389, 187] on button "Seviyeyi Başlat" at bounding box center [434, 198] width 179 height 22
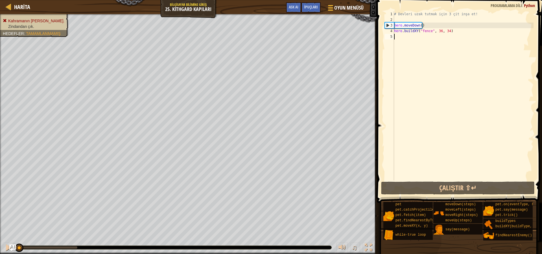
click at [339, 237] on div "Kahramanın [PERSON_NAME]. Zindandan çık. [PERSON_NAME] : Tamamlanmamış ♫ [PERSO…" at bounding box center [271, 134] width 542 height 240
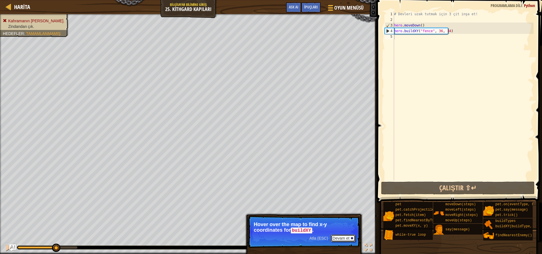
click at [346, 236] on button "Devam et" at bounding box center [343, 238] width 25 height 7
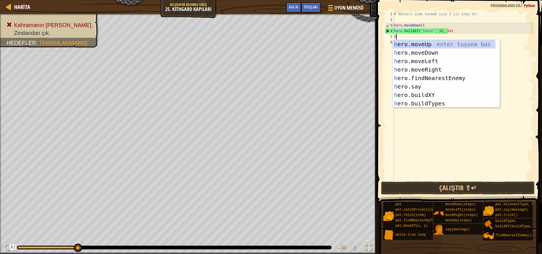
scroll to position [3, 0]
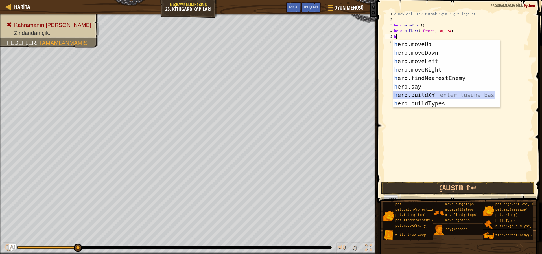
click at [441, 97] on div "h ero.moveUp enter tuşuna bas h ero.moveDown enter tuşuna bas h ero.moveLeft en…" at bounding box center [444, 82] width 103 height 85
type textarea "hero.buildXY("fence", 36, 30)"
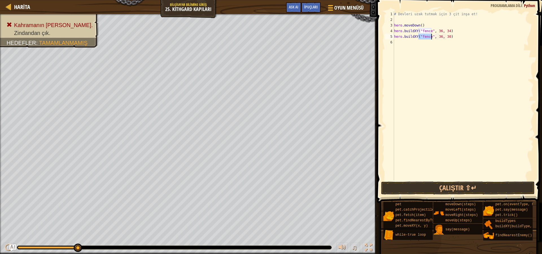
click at [437, 53] on div "# Devleri uzak tutmak için 3 çit inşa et! hero . moveDown ( ) hero . buildXY ( …" at bounding box center [463, 101] width 141 height 181
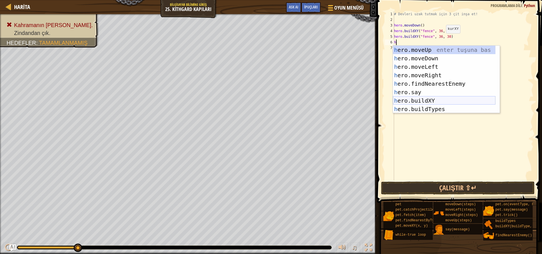
click at [442, 100] on div "h ero.moveUp enter tuşuna bas h ero.moveDown enter tuşuna bas h ero.moveLeft en…" at bounding box center [444, 88] width 103 height 85
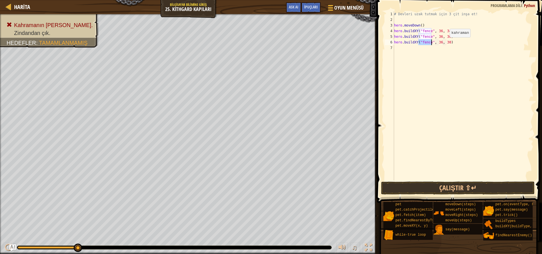
click at [445, 43] on div "# Devleri uzak tutmak için 3 çit inşa et! hero . moveDown ( ) hero . buildXY ( …" at bounding box center [463, 101] width 141 height 181
click at [447, 43] on div "# Devleri uzak tutmak için 3 çit inşa et! hero . moveDown ( ) hero . buildXY ( …" at bounding box center [463, 101] width 141 height 181
type textarea "hero.buildXY("fence", 36, 27)"
click at [460, 81] on div "# Devleri uzak tutmak için 3 çit inşa et! hero . moveDown ( ) hero . buildXY ( …" at bounding box center [463, 101] width 141 height 181
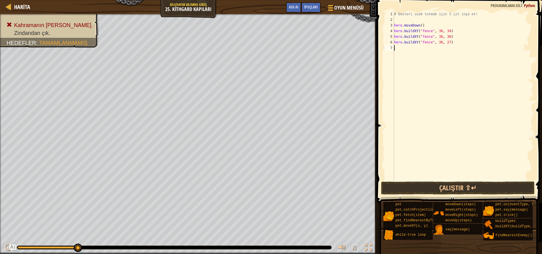
scroll to position [3, 0]
drag, startPoint x: 448, startPoint y: 84, endPoint x: 398, endPoint y: 104, distance: 54.0
click at [398, 104] on div "# Devleri uzak tutmak için 3 çit inşa et! hero . moveDown ( ) hero . buildXY ( …" at bounding box center [463, 101] width 141 height 181
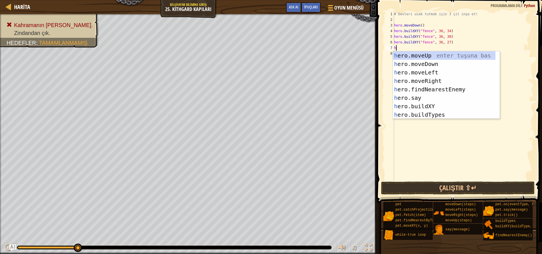
type textarea "he"
click at [453, 82] on div "he ro.moveUp enter tuşuna bas he ro.moveDown enter tuşuna bas he ro.moveLeft en…" at bounding box center [444, 93] width 103 height 85
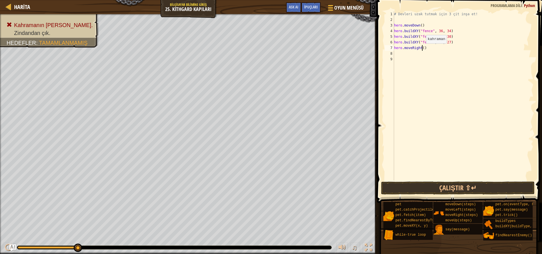
click at [421, 49] on div "# Devleri uzak tutmak için 3 çit inşa et! hero . moveDown ( ) hero . buildXY ( …" at bounding box center [463, 101] width 141 height 181
type textarea "hero.moveRight(3)"
click at [474, 191] on button "Çalıştır ⇧↵" at bounding box center [458, 188] width 154 height 13
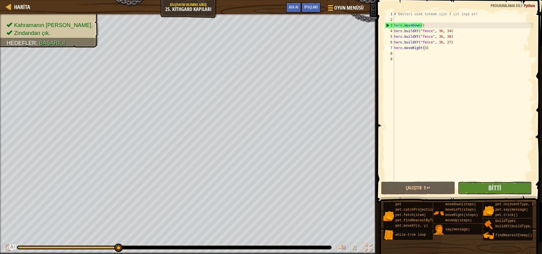
click at [474, 187] on button "Bitti" at bounding box center [495, 188] width 74 height 13
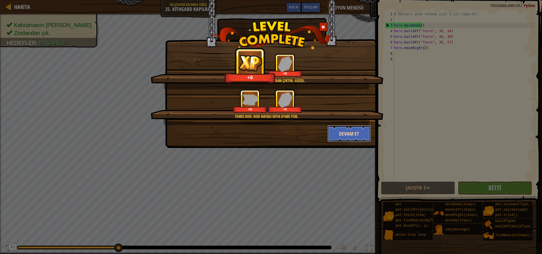
drag, startPoint x: 350, startPoint y: 133, endPoint x: 350, endPoint y: 128, distance: 5.4
click at [350, 128] on button "Devam et" at bounding box center [350, 133] width 44 height 17
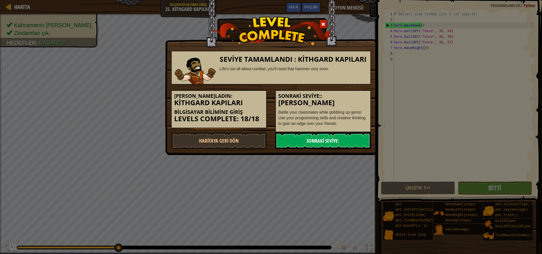
click at [330, 145] on link "Sonraki Seviye:" at bounding box center [323, 140] width 96 height 17
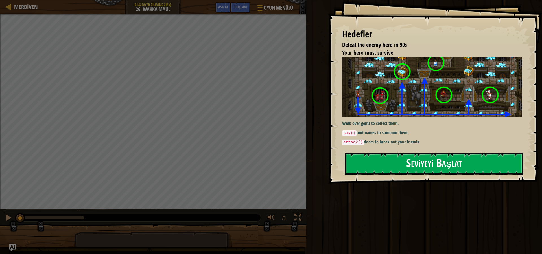
click at [391, 169] on button "Seviyeyi Başlat" at bounding box center [434, 164] width 179 height 22
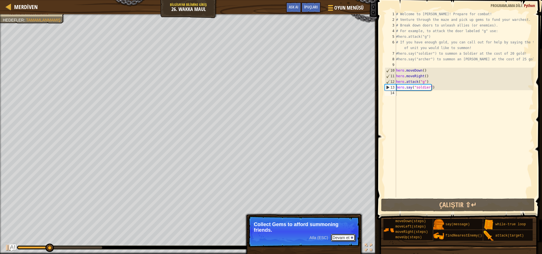
click at [342, 236] on button "Devam et" at bounding box center [343, 237] width 25 height 7
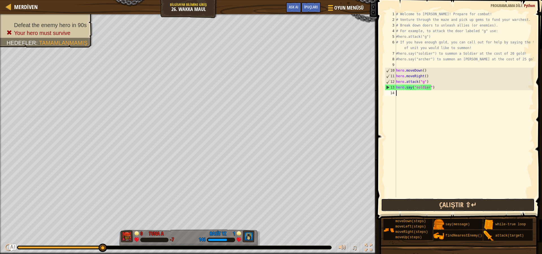
click at [452, 207] on button "Çalıştır ⇧↵" at bounding box center [458, 205] width 154 height 13
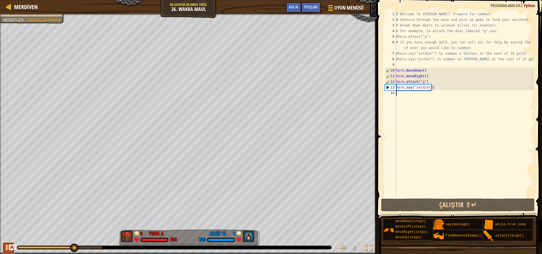
click at [4, 249] on button at bounding box center [8, 249] width 11 height 12
click at [405, 99] on div "# Welcome to [PERSON_NAME]! Prepare for combat! # Venture through the maze and …" at bounding box center [464, 110] width 139 height 198
type textarea "h"
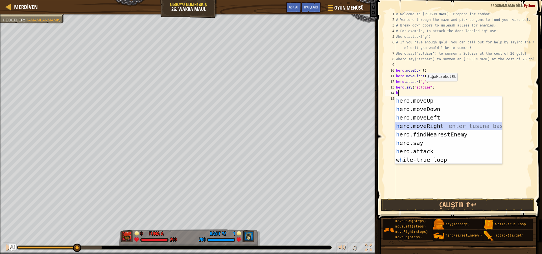
click at [457, 127] on div "h ero.moveUp enter tuşuna bas h ero.moveDown enter tuşuna bas h ero.moveLeft en…" at bounding box center [448, 139] width 107 height 85
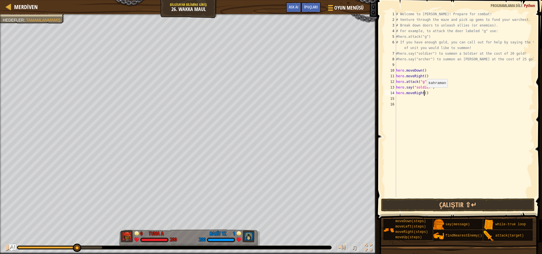
click at [424, 93] on div "# Welcome to [PERSON_NAME]! Prepare for combat! # Venture through the maze and …" at bounding box center [464, 110] width 139 height 198
type textarea "hero.moveRight(2)"
click at [398, 97] on div "# Welcome to [PERSON_NAME]! Prepare for combat! # Venture through the maze and …" at bounding box center [464, 110] width 139 height 198
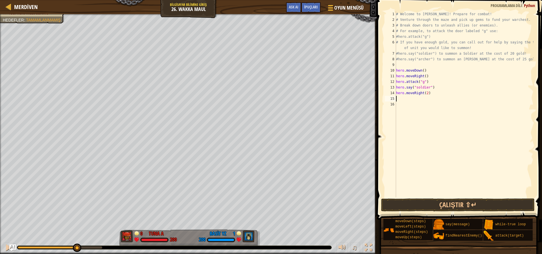
type textarea "h"
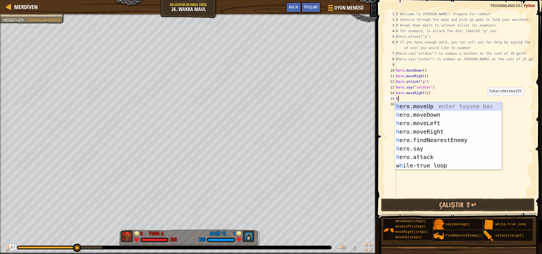
drag, startPoint x: 453, startPoint y: 105, endPoint x: 446, endPoint y: 100, distance: 9.1
click at [453, 105] on div "h ero.moveUp enter tuşuna bas h ero.moveDown enter tuşuna bas h ero.moveLeft en…" at bounding box center [448, 144] width 107 height 85
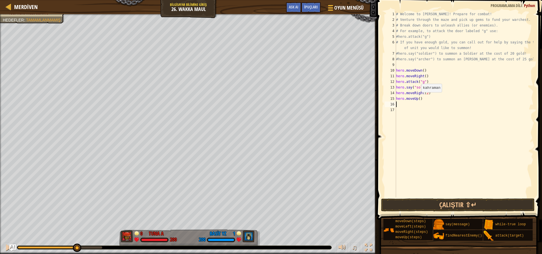
click at [418, 98] on div "# Welcome to [PERSON_NAME]! Prepare for combat! # Venture through the maze and …" at bounding box center [464, 110] width 139 height 198
type textarea "hero.moveUp(2)"
click at [400, 105] on div "# Welcome to [PERSON_NAME]! Prepare for combat! # Venture through the maze and …" at bounding box center [464, 110] width 139 height 198
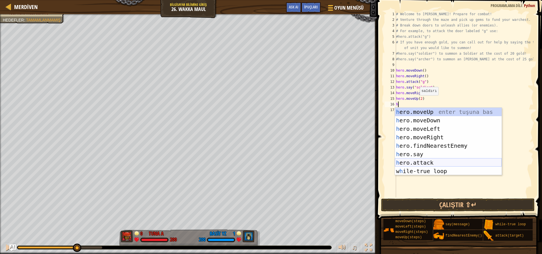
click at [442, 161] on div "h ero.moveUp enter tuşuna bas h ero.moveDown enter tuşuna bas h ero.moveLeft en…" at bounding box center [448, 150] width 107 height 85
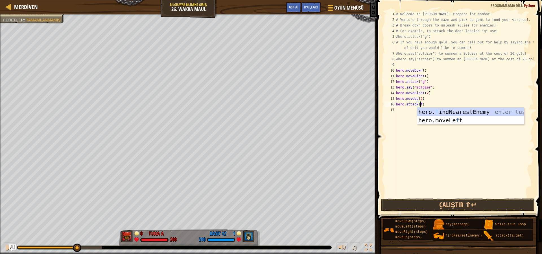
scroll to position [3, 2]
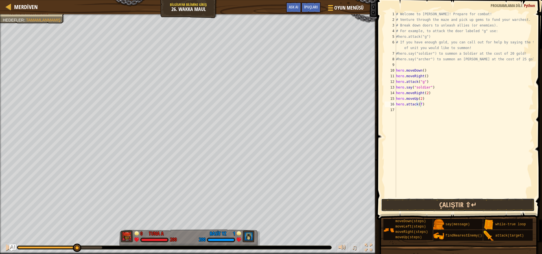
click at [450, 205] on button "Çalıştır ⇧↵" at bounding box center [458, 205] width 154 height 13
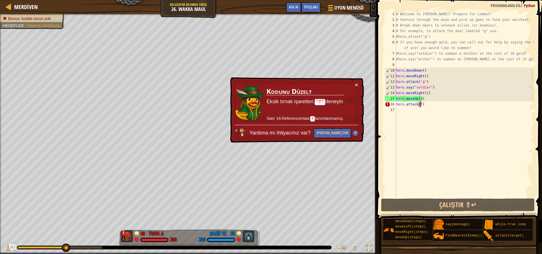
click at [431, 106] on div "# Welcome to [PERSON_NAME]! Prepare for combat! # Venture through the maze and …" at bounding box center [464, 110] width 139 height 198
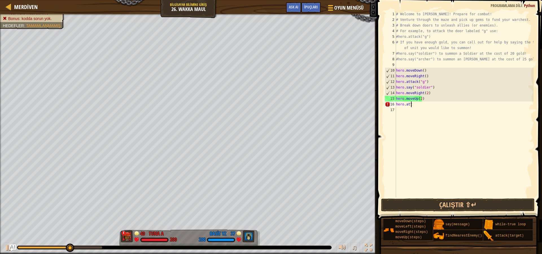
scroll to position [3, 0]
type textarea "h"
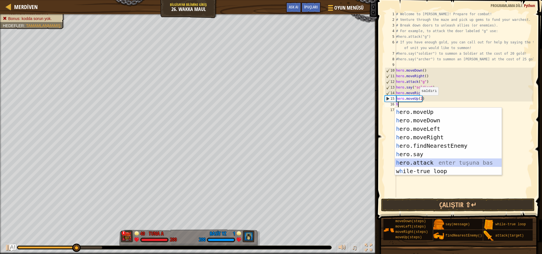
click at [441, 164] on div "h ero.moveUp enter tuşuna bas h ero.moveDown enter tuşuna bas h ero.moveLeft en…" at bounding box center [448, 150] width 107 height 85
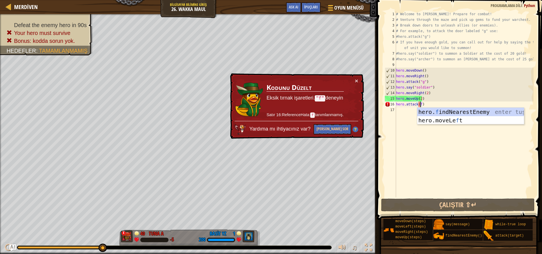
scroll to position [3, 2]
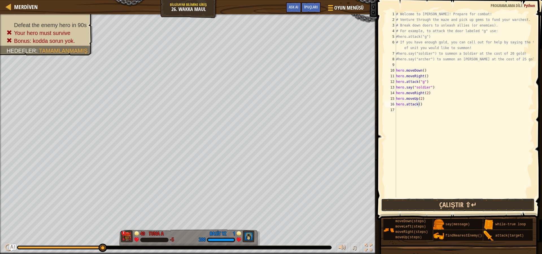
click at [439, 205] on button "Çalıştır ⇧↵" at bounding box center [458, 205] width 154 height 13
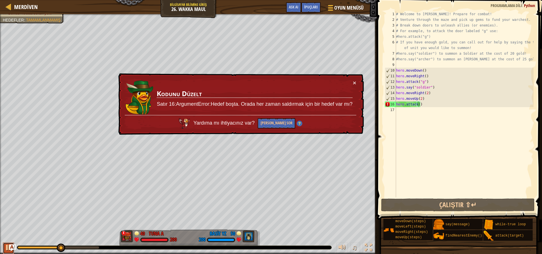
click at [7, 248] on div at bounding box center [8, 247] width 7 height 7
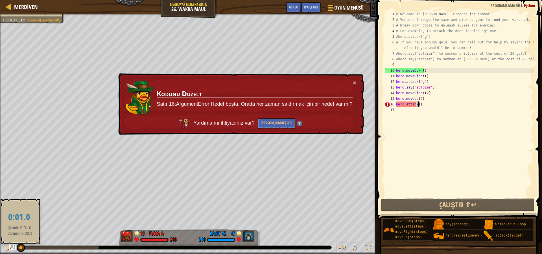
drag, startPoint x: 60, startPoint y: 247, endPoint x: 22, endPoint y: 241, distance: 38.0
click at [21, 247] on div at bounding box center [21, 248] width 8 height 8
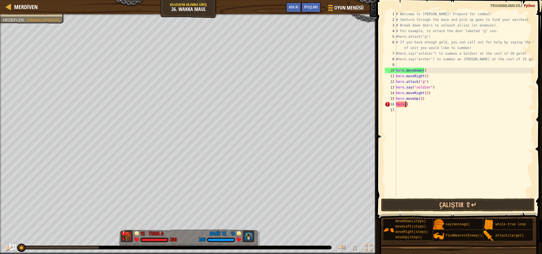
scroll to position [3, 0]
click at [425, 98] on div "# Welcome to [PERSON_NAME]! Prepare for combat! # Venture through the maze and …" at bounding box center [464, 110] width 139 height 198
click at [431, 92] on div "# Welcome to [PERSON_NAME]! Prepare for combat! # Venture through the maze and …" at bounding box center [464, 110] width 139 height 198
type textarea "h"
click at [404, 101] on div "# Welcome to [PERSON_NAME]! Prepare for combat! # Venture through the maze and …" at bounding box center [464, 110] width 139 height 198
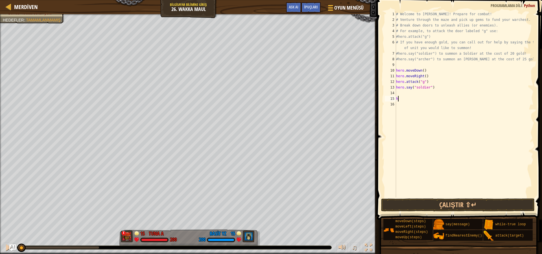
type textarea "h"
click at [399, 93] on div "# Welcome to [PERSON_NAME]! Prepare for combat! # Venture through the maze and …" at bounding box center [464, 110] width 139 height 198
type textarea "h"
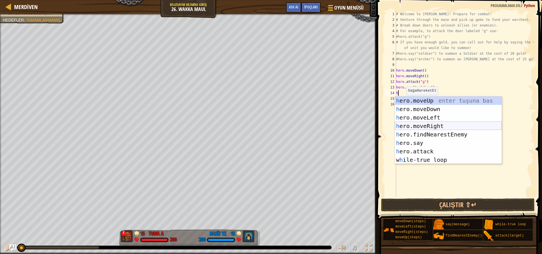
click at [444, 126] on div "h ero.moveUp enter tuşuna bas h ero.moveDown enter tuşuna bas h ero.moveLeft en…" at bounding box center [448, 139] width 107 height 85
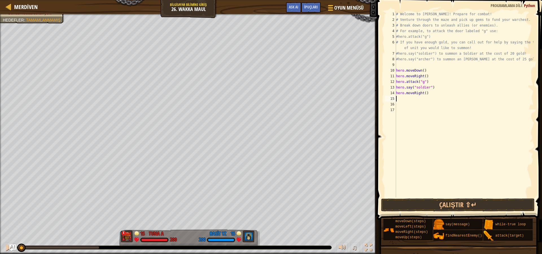
type textarea "h"
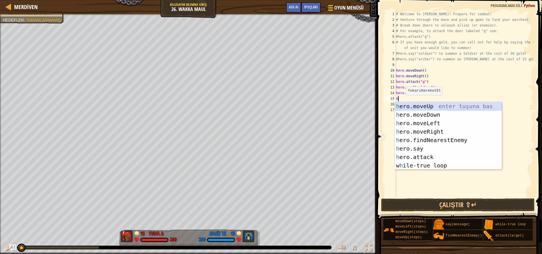
click at [441, 107] on div "h ero.moveUp enter tuşuna bas h ero.moveDown enter tuşuna bas h ero.moveLeft en…" at bounding box center [448, 144] width 107 height 85
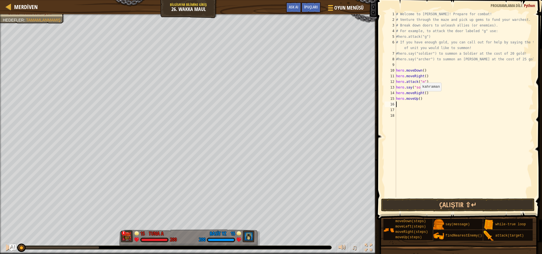
click at [418, 97] on div "# Welcome to [PERSON_NAME]! Prepare for combat! # Venture through the maze and …" at bounding box center [464, 110] width 139 height 198
click at [424, 93] on div "# Welcome to [PERSON_NAME]! Prepare for combat! # Venture through the maze and …" at bounding box center [464, 110] width 139 height 198
type textarea "hero.moveRight(2)"
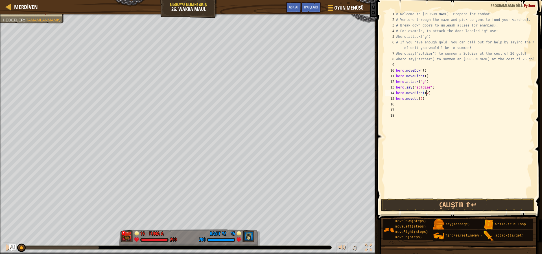
click at [395, 106] on div "16" at bounding box center [390, 105] width 11 height 6
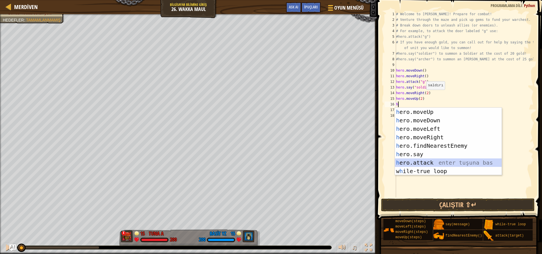
click at [436, 162] on div "h ero.moveUp enter tuşuna bas h ero.moveDown enter tuşuna bas h ero.moveLeft en…" at bounding box center [448, 150] width 107 height 85
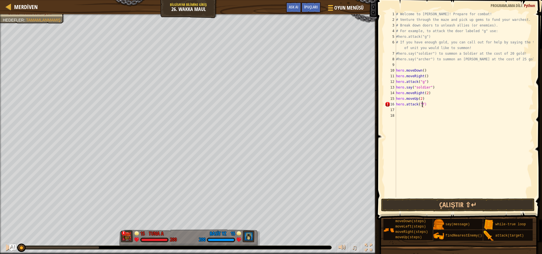
scroll to position [3, 2]
click at [441, 205] on button "Çalıştır ⇧↵" at bounding box center [458, 205] width 154 height 13
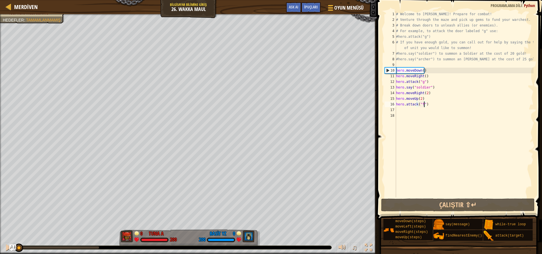
drag, startPoint x: 40, startPoint y: 246, endPoint x: 5, endPoint y: 257, distance: 36.7
click at [5, 0] on html "Merdiven Bilgisayar Bilimine Giriş 26. Wakka Maul Oyun Menüsü Bitti İpuçları As…" at bounding box center [271, 0] width 542 height 0
click at [5, 251] on button at bounding box center [8, 249] width 11 height 12
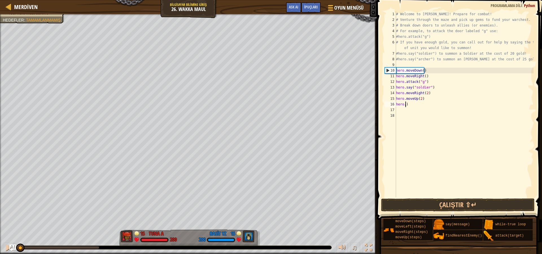
scroll to position [3, 0]
click at [423, 98] on div "# Welcome to [PERSON_NAME]! Prepare for combat! # Venture through the maze and …" at bounding box center [464, 110] width 139 height 198
type textarea "h"
click at [403, 104] on div "# Welcome to [PERSON_NAME]! Prepare for combat! # Venture through the maze and …" at bounding box center [464, 110] width 139 height 198
type textarea ")"
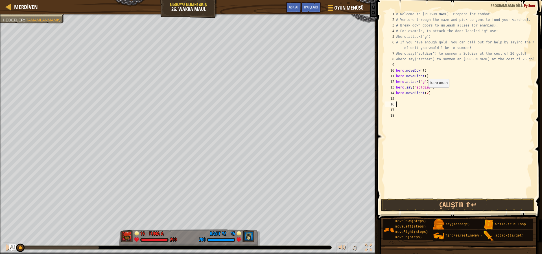
click at [426, 93] on div "# Welcome to [PERSON_NAME]! Prepare for combat! # Venture through the maze and …" at bounding box center [464, 110] width 139 height 198
type textarea "hero.moveRight(4)"
click at [399, 99] on div "# Welcome to [PERSON_NAME]! Prepare for combat! # Venture through the maze and …" at bounding box center [464, 110] width 139 height 198
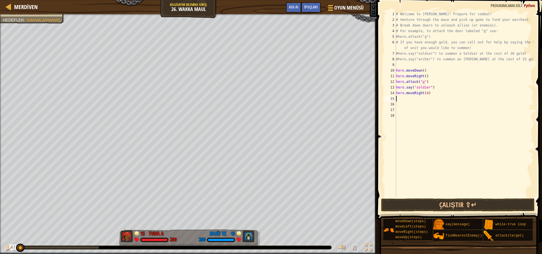
type textarea "h"
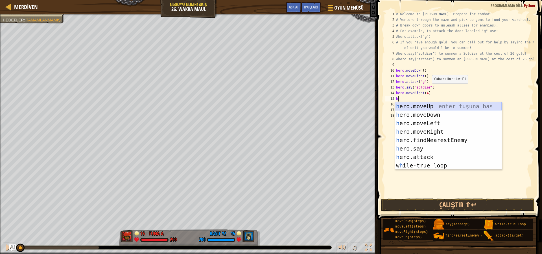
click at [431, 104] on div "h ero.moveUp enter tuşuna bas h ero.moveDown enter tuşuna bas h ero.moveLeft en…" at bounding box center [448, 144] width 107 height 85
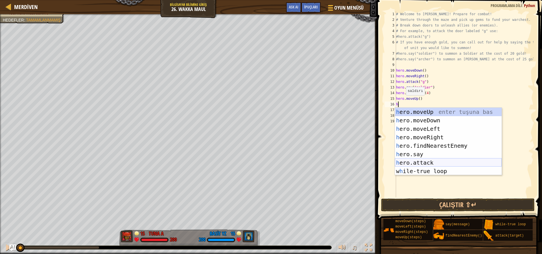
click at [440, 163] on div "h ero.moveUp enter tuşuna bas h ero.moveDown enter tuşuna bas h ero.moveLeft en…" at bounding box center [448, 150] width 107 height 85
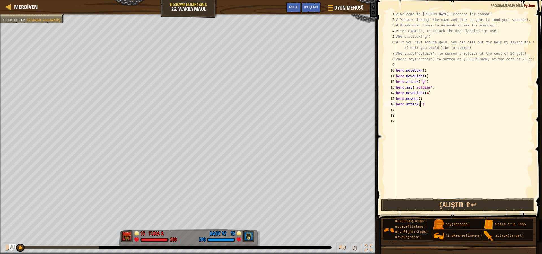
scroll to position [3, 2]
type textarea "hero.attack("h")"
click at [401, 110] on div "# Welcome to [PERSON_NAME]! Prepare for combat! # Venture through the maze and …" at bounding box center [464, 110] width 139 height 198
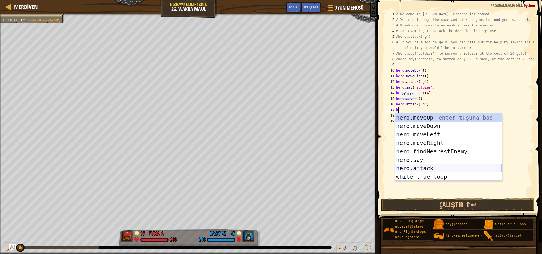
click at [439, 166] on div "h ero.moveUp enter tuşuna bas h ero.moveDown enter tuşuna bas h ero.moveLeft en…" at bounding box center [448, 156] width 107 height 85
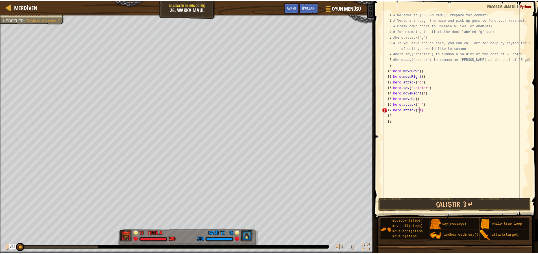
scroll to position [3, 2]
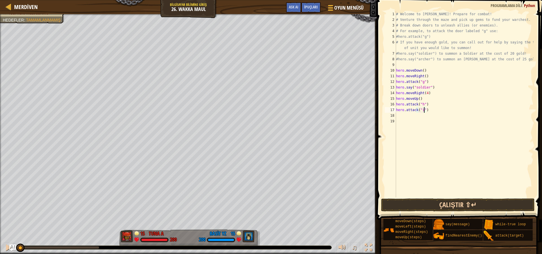
type textarea "hero.attack("i")"
click at [480, 207] on button "Çalıştır ⇧↵" at bounding box center [458, 205] width 154 height 13
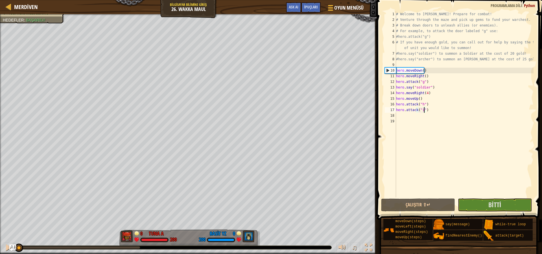
click at [5, 234] on div "Defeat the enemy hero in 90s Your hero must survive [PERSON_NAME] : Başarılı! 0…" at bounding box center [271, 134] width 542 height 240
click at [6, 251] on div at bounding box center [8, 247] width 7 height 7
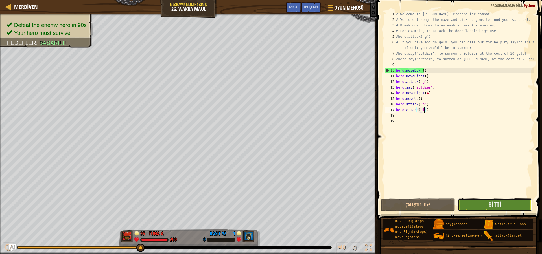
click at [482, 203] on button "Bitti" at bounding box center [495, 205] width 74 height 13
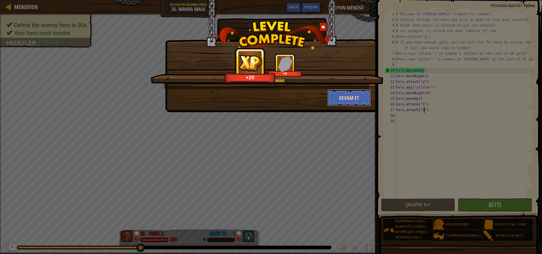
click at [352, 98] on button "Devam et" at bounding box center [350, 98] width 44 height 17
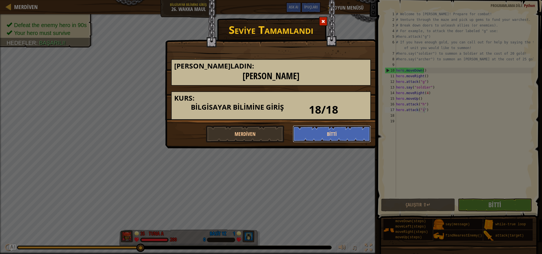
click at [345, 130] on button "Bitti" at bounding box center [332, 134] width 79 height 17
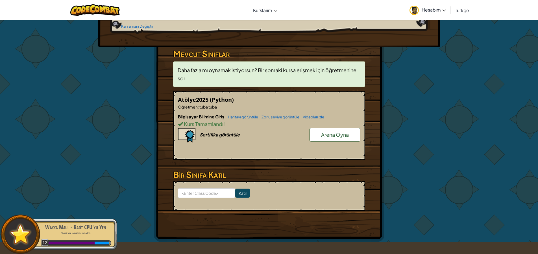
scroll to position [85, 0]
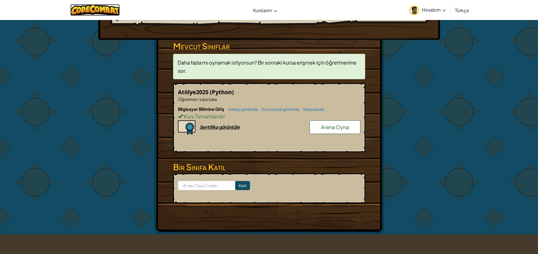
click at [85, 11] on img at bounding box center [94, 10] width 49 height 12
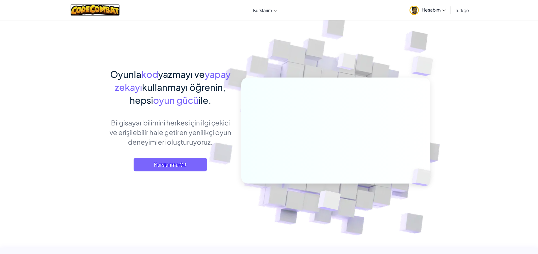
click at [105, 11] on img at bounding box center [94, 10] width 49 height 12
click at [430, 10] on span "Hesabım" at bounding box center [434, 10] width 24 height 6
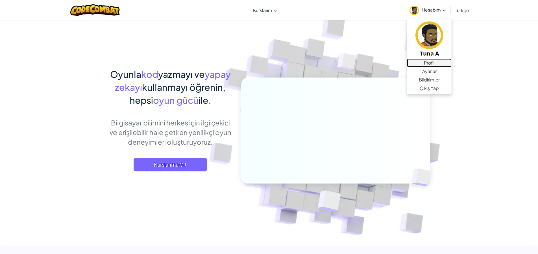
click at [430, 62] on link "Profil" at bounding box center [429, 63] width 45 height 8
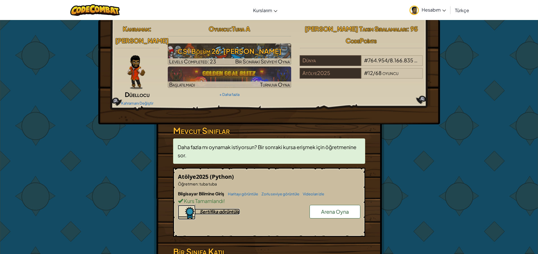
click at [186, 209] on img at bounding box center [187, 212] width 18 height 15
drag, startPoint x: 251, startPoint y: 151, endPoint x: 252, endPoint y: 145, distance: 6.5
drag, startPoint x: 252, startPoint y: 145, endPoint x: 447, endPoint y: 68, distance: 209.5
click at [447, 68] on div "Kahraman : [PERSON_NAME]cu Kahramanı Değiştir Oyuncu : Tuna A CS1 Bölüm 26: Wak…" at bounding box center [269, 170] width 538 height 300
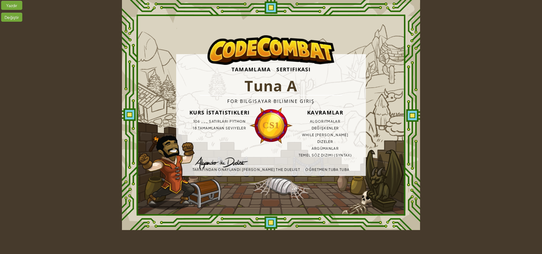
drag, startPoint x: 192, startPoint y: 77, endPoint x: 309, endPoint y: 133, distance: 130.4
click at [309, 133] on div "Tamamlama Sertifikası Tuna A For Bilgisayar Bilimine Giriş Kurs İstatistikleri …" at bounding box center [271, 115] width 190 height 122
